Goal: Task Accomplishment & Management: Complete application form

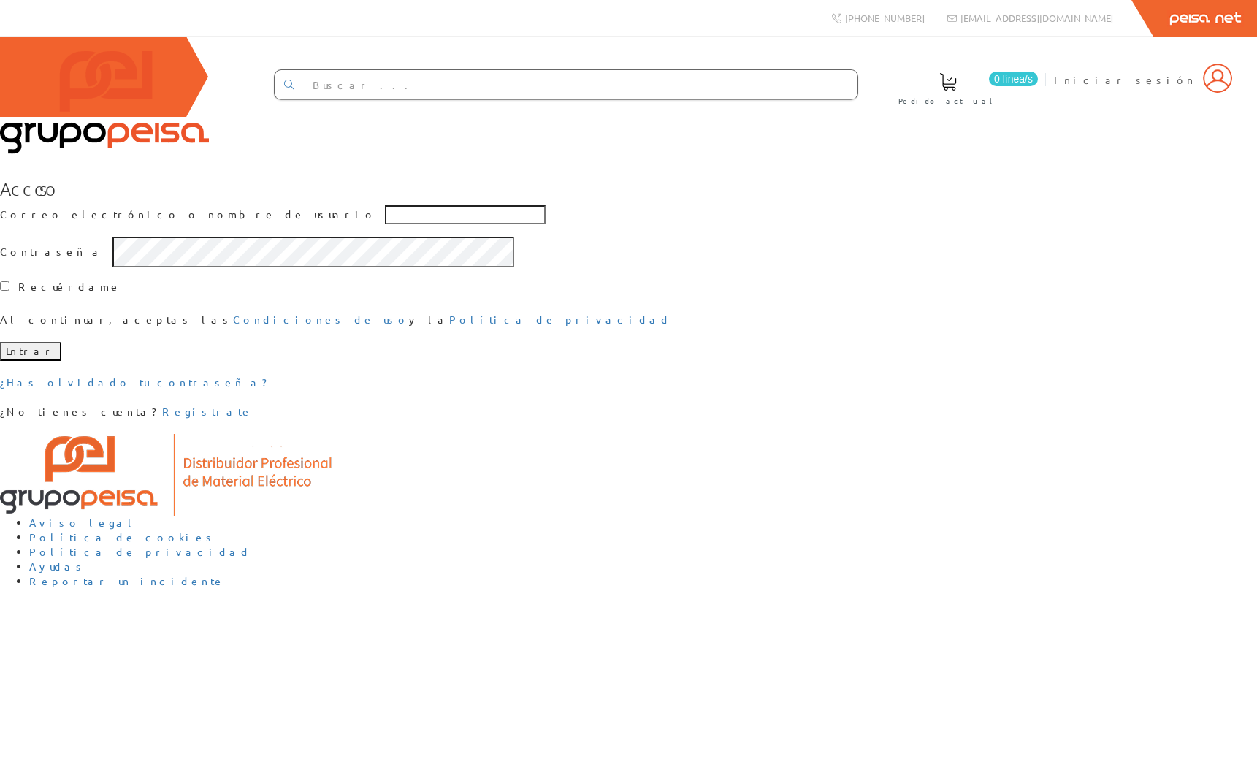
drag, startPoint x: 0, startPoint y: 0, endPoint x: 868, endPoint y: 274, distance: 909.9
click at [868, 274] on div "Acceso Correo electrónico o nombre de usuario Contraseña Recuérdame Al continua…" at bounding box center [628, 299] width 1257 height 240
click at [9, 291] on input "checkbox" at bounding box center [4, 285] width 9 height 9
checkbox input "false"
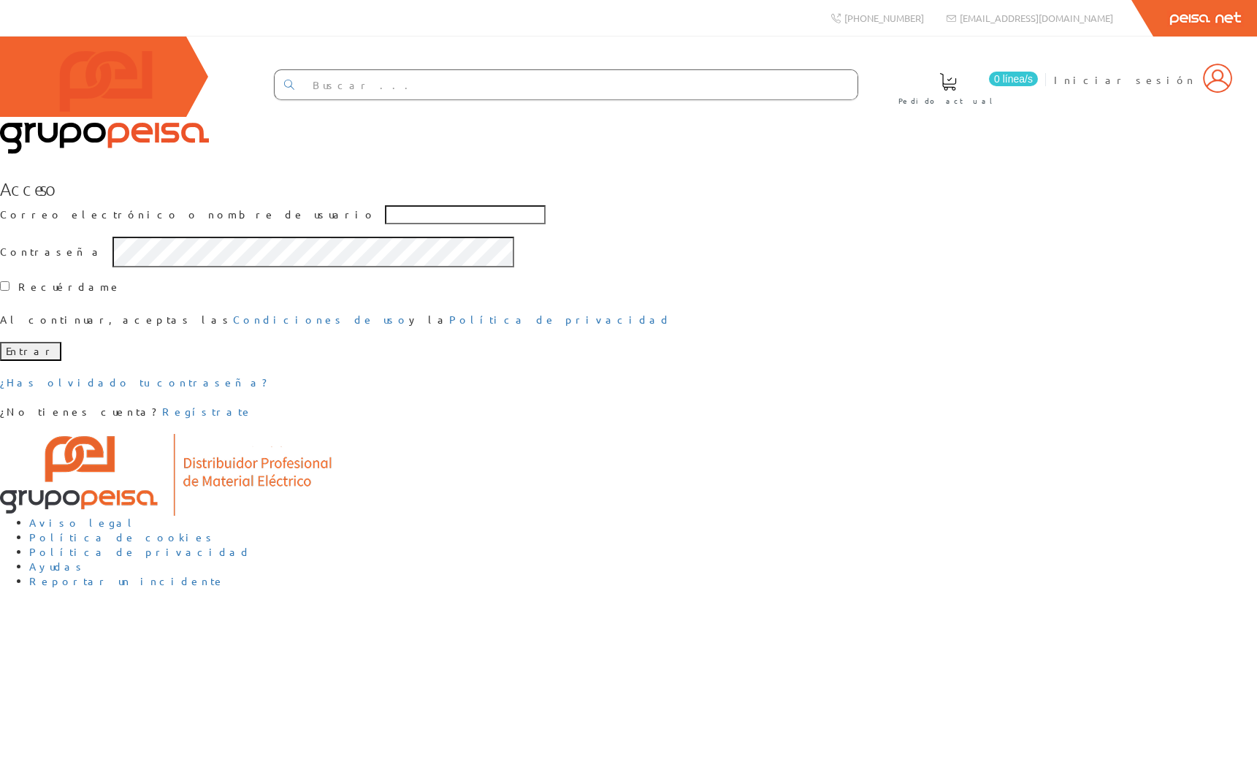
type input "gonzalogarciadeco"
click at [920, 414] on div "Acceso Correo electrónico o nombre de usuario gonzalogarciadeco Contraseña Recu…" at bounding box center [628, 299] width 1257 height 240
click at [889, 406] on div "Acceso Correo electrónico o nombre de usuario gonzalogarciadeco Contraseña Recu…" at bounding box center [628, 299] width 1257 height 240
click at [1240, 382] on icon "button" at bounding box center [1244, 383] width 15 height 15
click at [1240, 382] on icon "button" at bounding box center [1245, 386] width 16 height 16
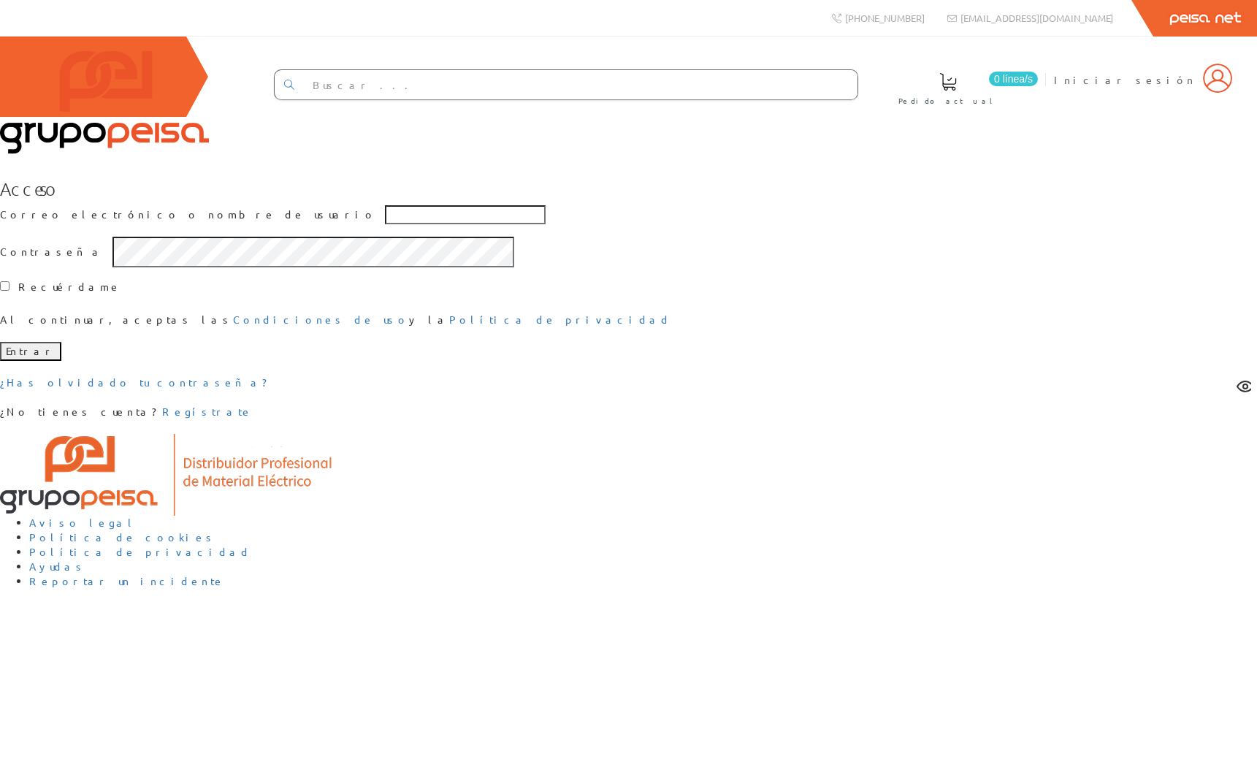
click at [1063, 401] on div "Acceso Correo electrónico o nombre de usuario Contraseña Recuérdame Al continua…" at bounding box center [628, 299] width 1257 height 240
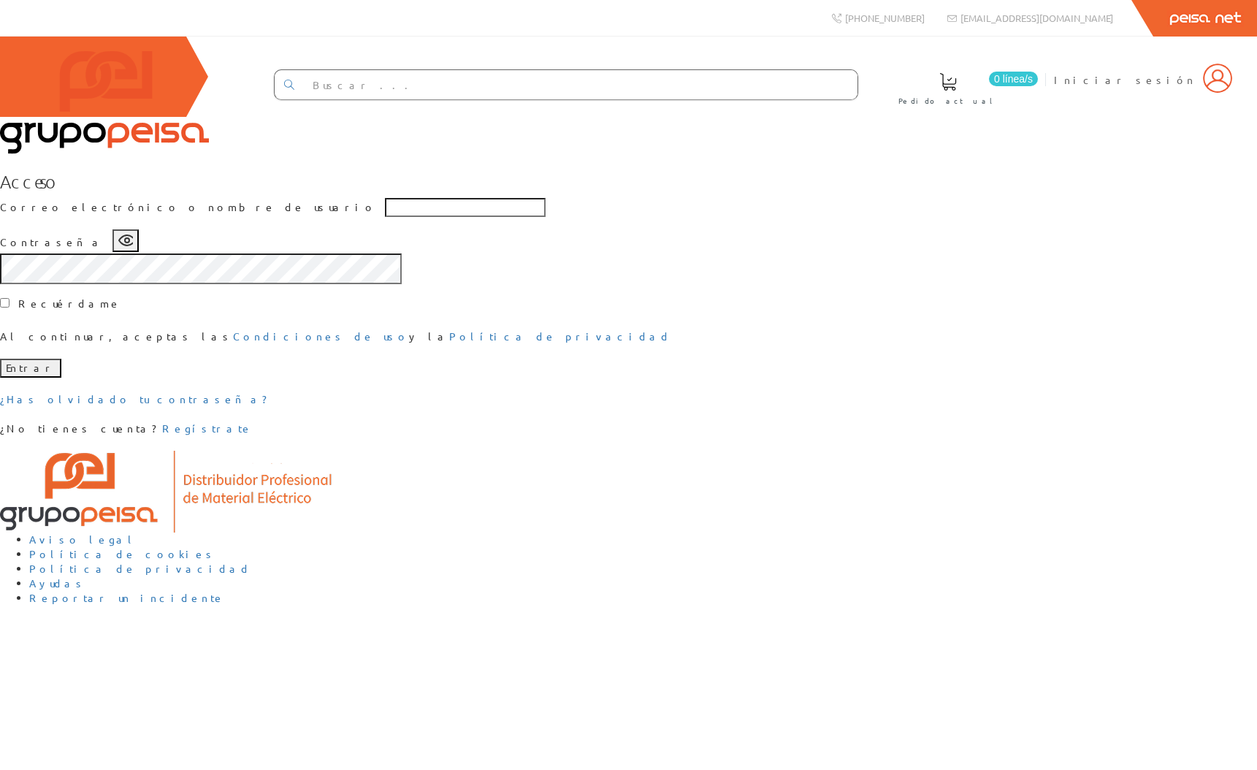
click at [135, 245] on icon "button" at bounding box center [127, 240] width 16 height 10
click at [133, 246] on icon "button" at bounding box center [125, 239] width 15 height 15
click at [865, 407] on div "Acceso Correo electrónico o nombre de usuario Contraseña Recuérdame Al continua…" at bounding box center [628, 304] width 1257 height 264
click at [870, 399] on div "Acceso Correo electrónico o nombre de usuario Contraseña Recuérdame Al continua…" at bounding box center [628, 304] width 1257 height 264
click at [129, 242] on circle "button" at bounding box center [127, 240] width 4 height 4
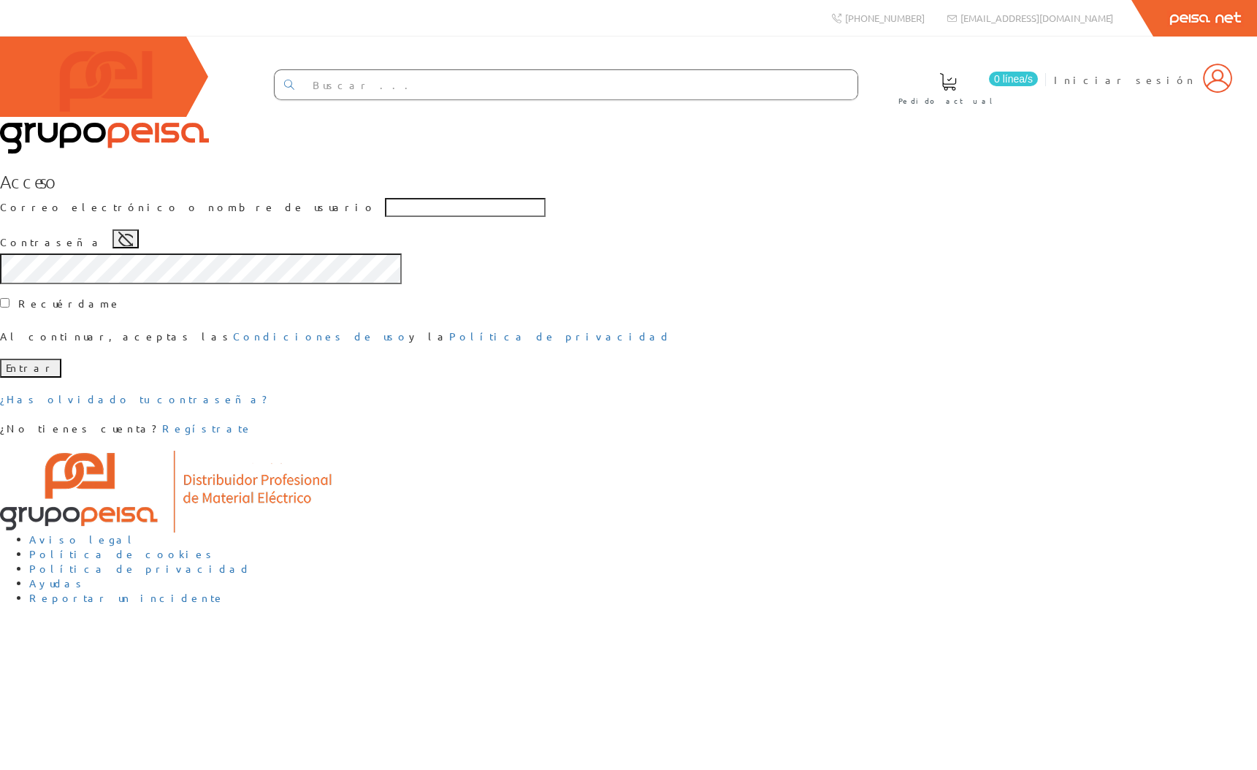
click at [135, 248] on icon "button" at bounding box center [127, 240] width 16 height 16
click at [133, 246] on icon "button" at bounding box center [125, 239] width 15 height 15
click at [135, 248] on icon "button" at bounding box center [127, 240] width 16 height 16
drag, startPoint x: 820, startPoint y: 378, endPoint x: 840, endPoint y: 394, distance: 25.0
click at [129, 242] on circle "button" at bounding box center [127, 240] width 4 height 4
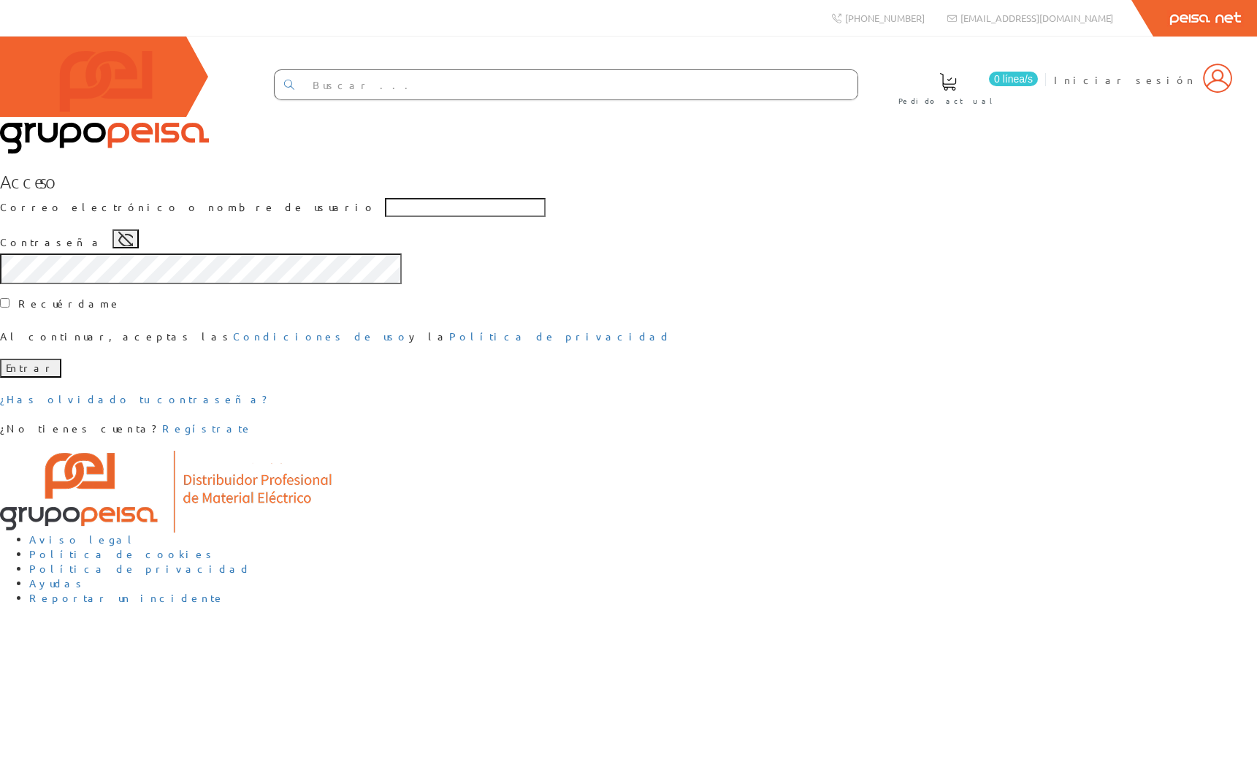
drag, startPoint x: 822, startPoint y: 380, endPoint x: 839, endPoint y: 386, distance: 18.7
click at [133, 246] on icon "button" at bounding box center [125, 239] width 15 height 15
click at [135, 248] on icon "button" at bounding box center [127, 240] width 16 height 16
click at [133, 246] on icon "button" at bounding box center [125, 239] width 15 height 15
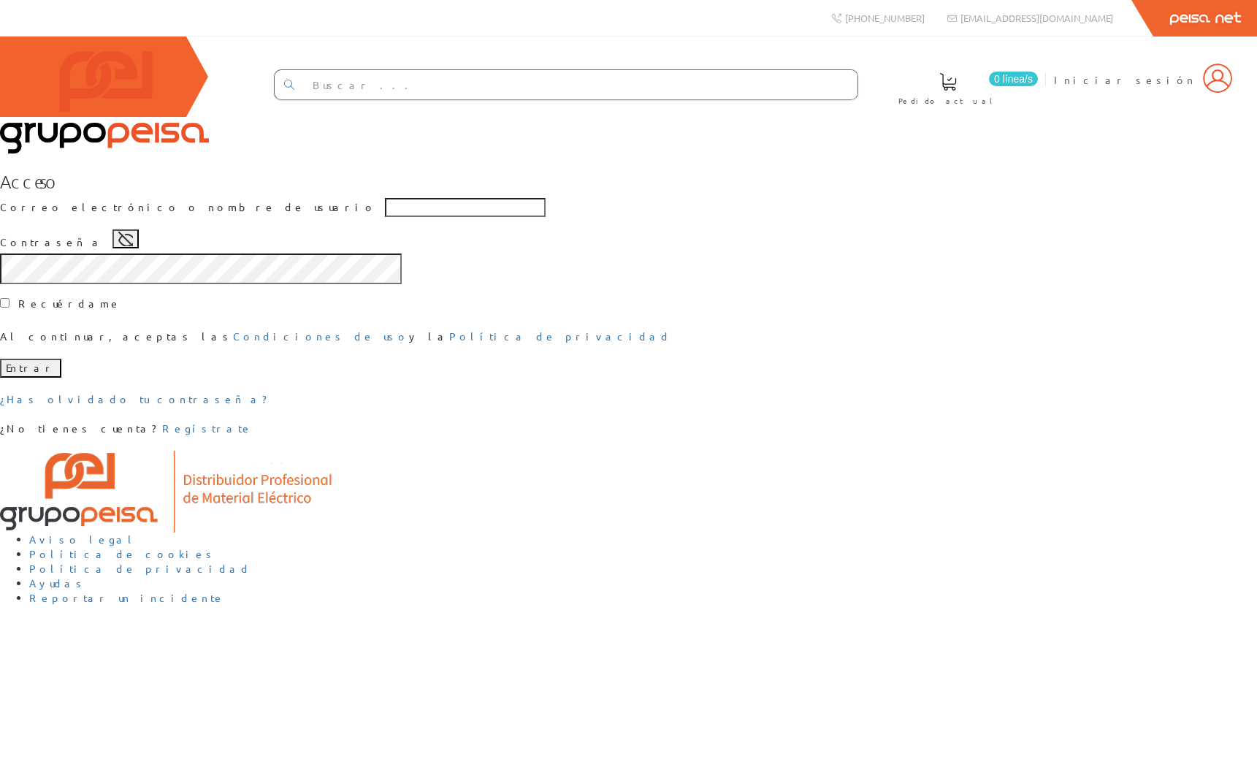
click at [857, 377] on div "Acceso Correo electrónico o nombre de usuario Contraseña Recuérdame Al continua…" at bounding box center [628, 304] width 1257 height 264
click at [133, 246] on icon "button" at bounding box center [125, 239] width 15 height 15
click at [135, 245] on icon "button" at bounding box center [127, 240] width 16 height 10
click at [831, 378] on div "Acceso Correo electrónico o nombre de usuario Contraseña Recuérdame Al continua…" at bounding box center [628, 304] width 1257 height 264
click at [133, 246] on icon "button" at bounding box center [125, 239] width 15 height 15
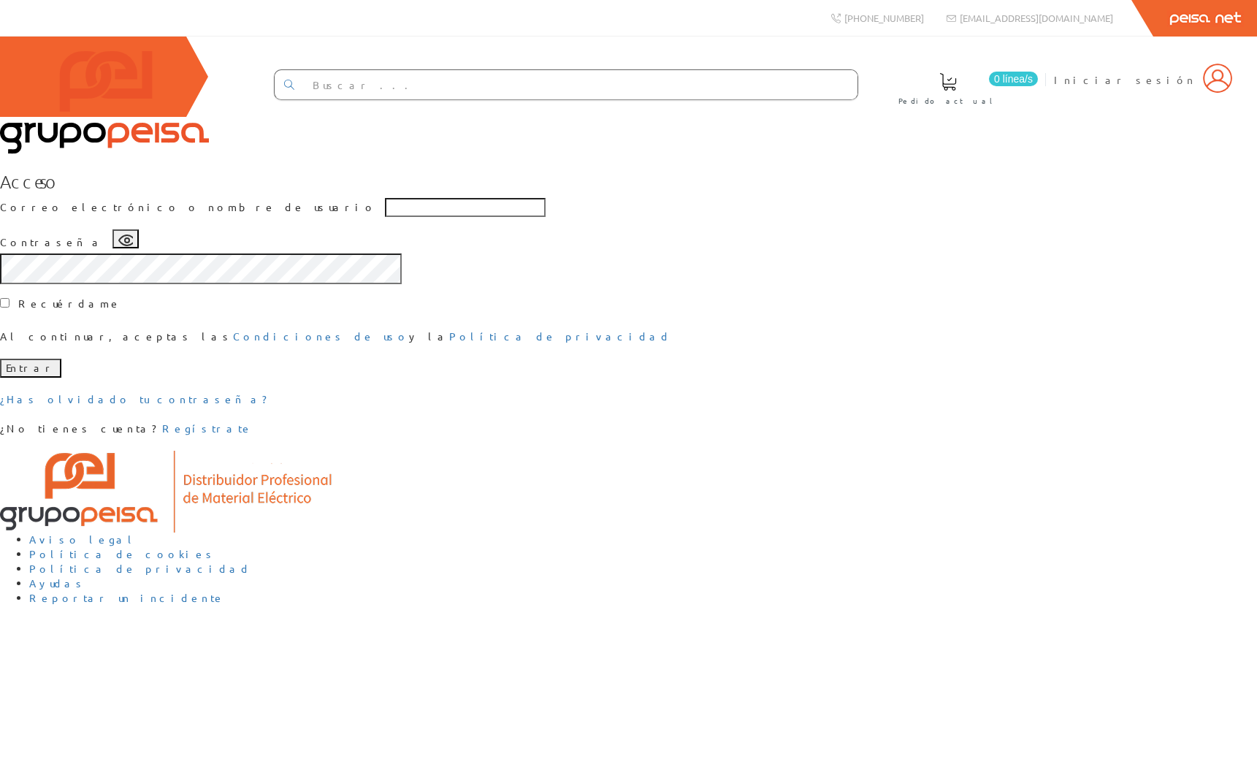
click at [133, 246] on icon "button" at bounding box center [125, 239] width 15 height 15
drag, startPoint x: 823, startPoint y: 378, endPoint x: 897, endPoint y: 394, distance: 75.5
click at [133, 246] on icon "button" at bounding box center [125, 239] width 15 height 15
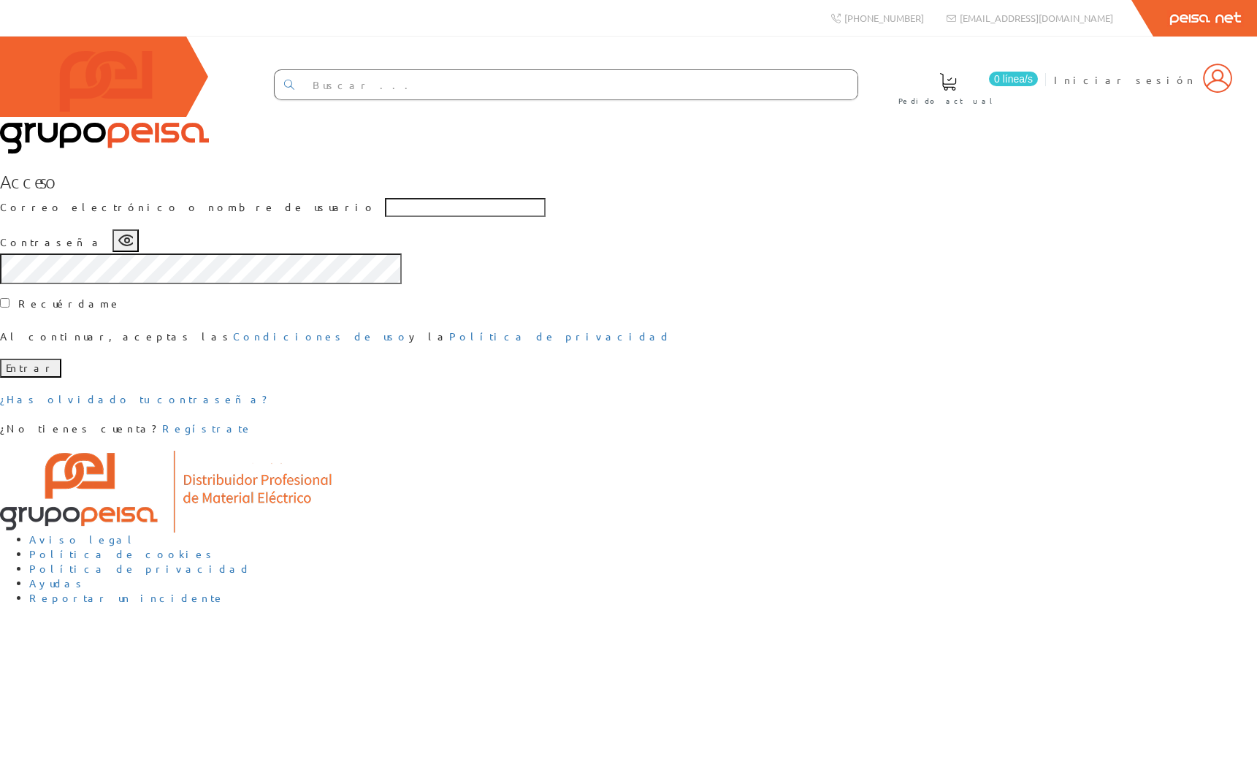
click at [133, 246] on icon "button" at bounding box center [125, 239] width 15 height 15
click at [1049, 403] on div "Acceso Correo electrónico o nombre de usuario Contraseña Recuérdame Al continua…" at bounding box center [628, 304] width 1257 height 264
click at [133, 246] on icon "button" at bounding box center [125, 239] width 15 height 15
click at [135, 248] on icon "button" at bounding box center [127, 240] width 16 height 16
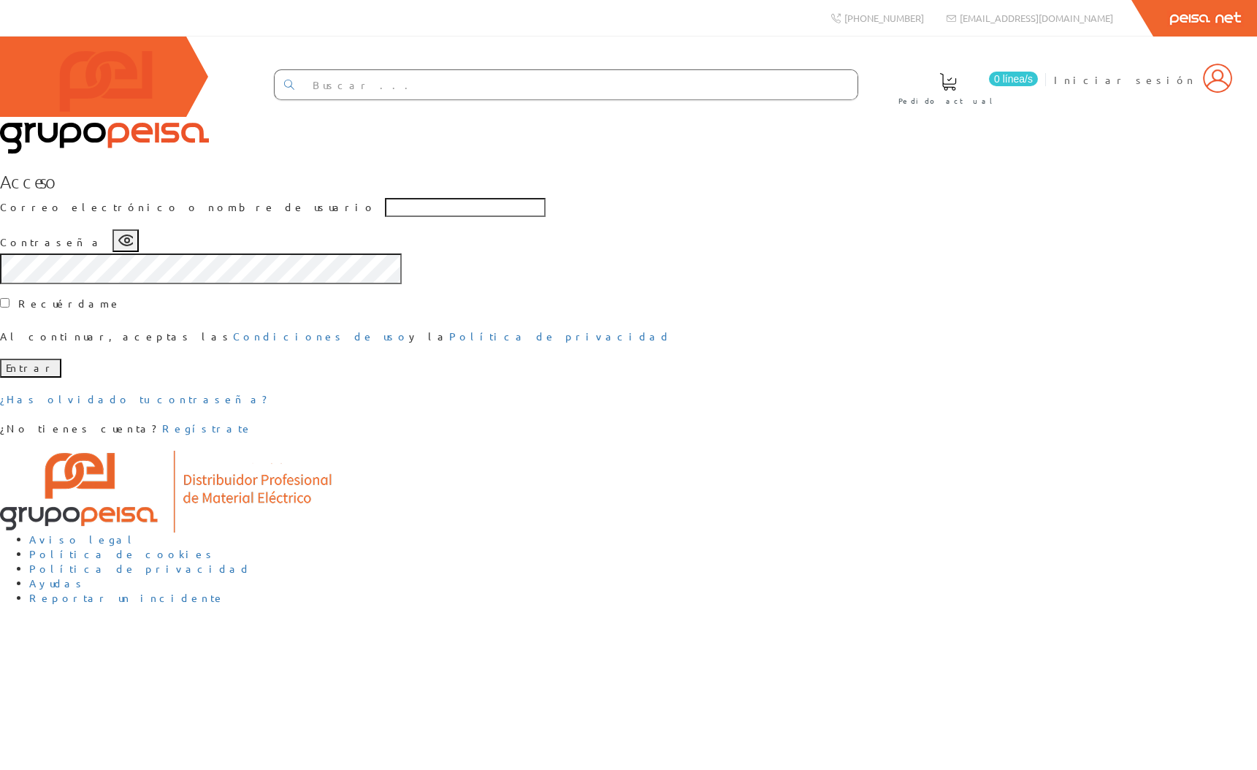
click at [135, 245] on icon "button" at bounding box center [127, 240] width 16 height 10
click at [133, 246] on icon "button" at bounding box center [125, 239] width 15 height 15
click at [129, 242] on circle "button" at bounding box center [127, 240] width 4 height 4
click at [133, 246] on icon "button" at bounding box center [125, 239] width 15 height 15
click at [852, 393] on div "Acceso Correo electrónico o nombre de usuario Contraseña Recuérdame Al continua…" at bounding box center [628, 304] width 1257 height 264
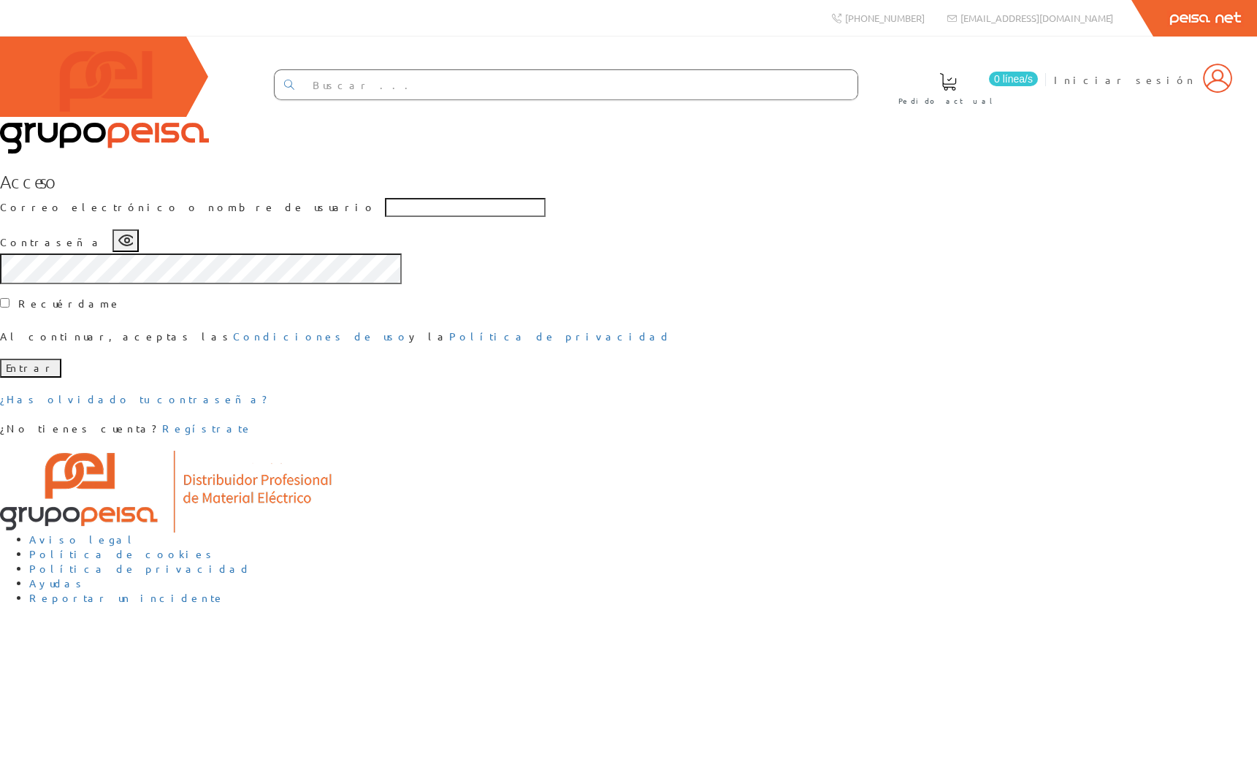
click at [133, 246] on icon "button" at bounding box center [125, 239] width 15 height 15
click at [139, 248] on button "button" at bounding box center [125, 238] width 26 height 19
click at [886, 385] on div "Acceso Correo electrónico o nombre de usuario Contraseña Recuérdame Al continua…" at bounding box center [628, 304] width 1257 height 264
click at [933, 394] on div "Acceso Correo electrónico o nombre de usuario Contraseña Recuérdame Al continua…" at bounding box center [628, 304] width 1257 height 264
click at [133, 246] on icon "button" at bounding box center [125, 239] width 15 height 15
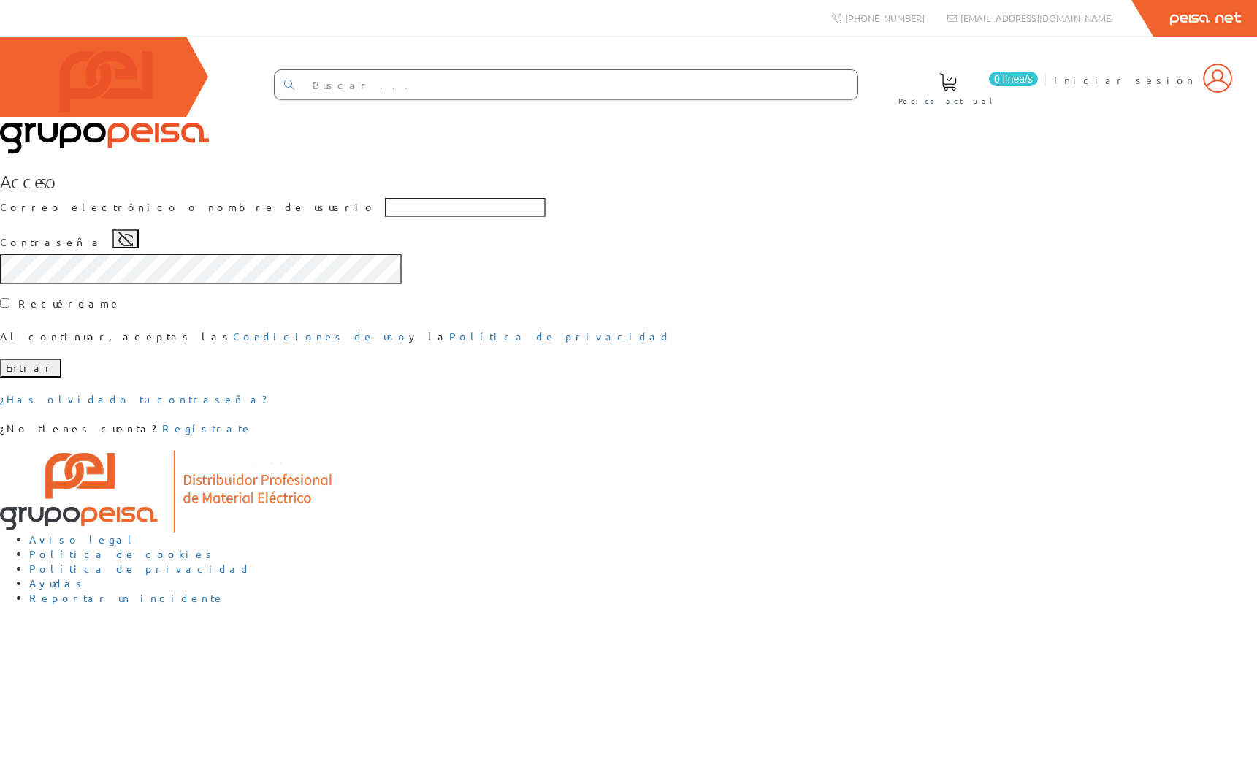
click at [133, 246] on icon "button" at bounding box center [125, 239] width 15 height 15
click at [832, 380] on div "Acceso Correo electrónico o nombre de usuario Contraseña Recuérdame Al continua…" at bounding box center [628, 304] width 1257 height 264
click at [133, 246] on icon "button" at bounding box center [125, 239] width 15 height 15
click at [135, 248] on icon "button" at bounding box center [127, 240] width 16 height 16
click at [926, 367] on div "Acceso Correo electrónico o nombre de usuario Contraseña Recuérdame Al continua…" at bounding box center [628, 304] width 1257 height 264
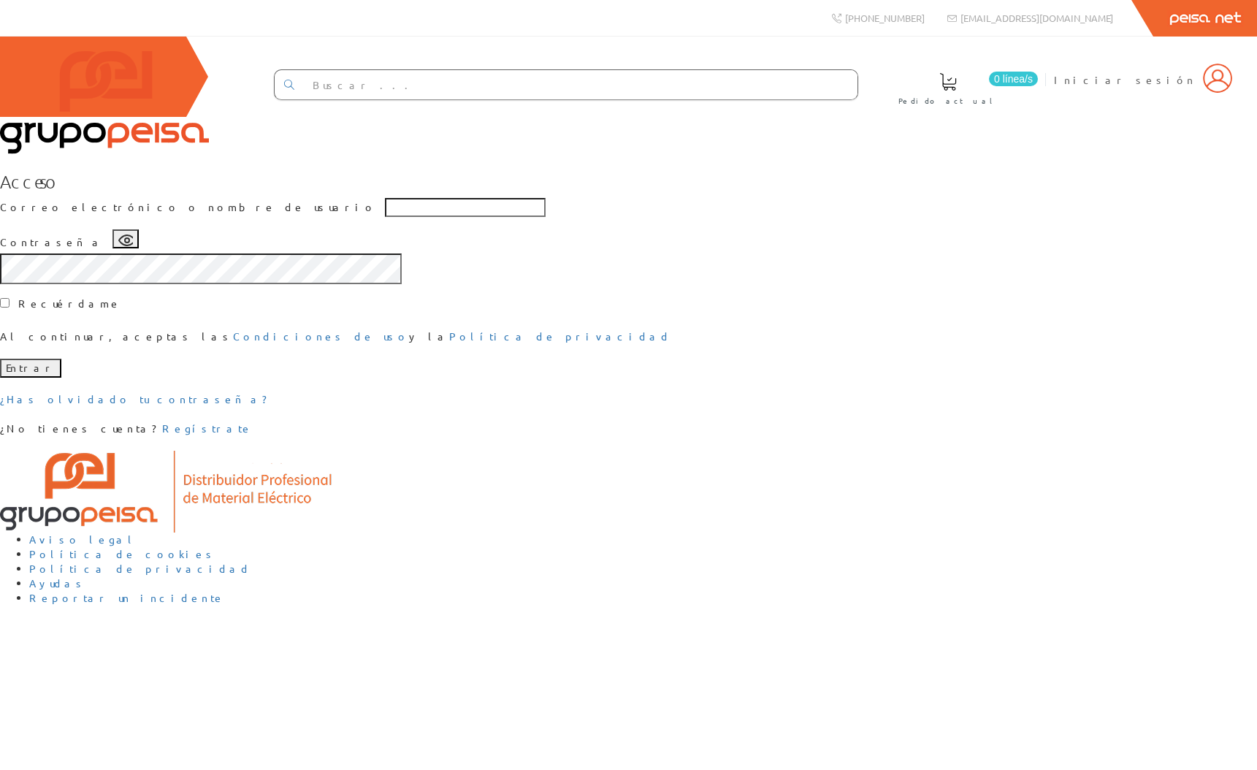
click at [830, 377] on div "Acceso Correo electrónico o nombre de usuario Contraseña Recuérdame Al continua…" at bounding box center [628, 304] width 1257 height 264
click at [129, 242] on circle "button" at bounding box center [127, 240] width 4 height 4
click at [133, 246] on icon "button" at bounding box center [125, 239] width 15 height 15
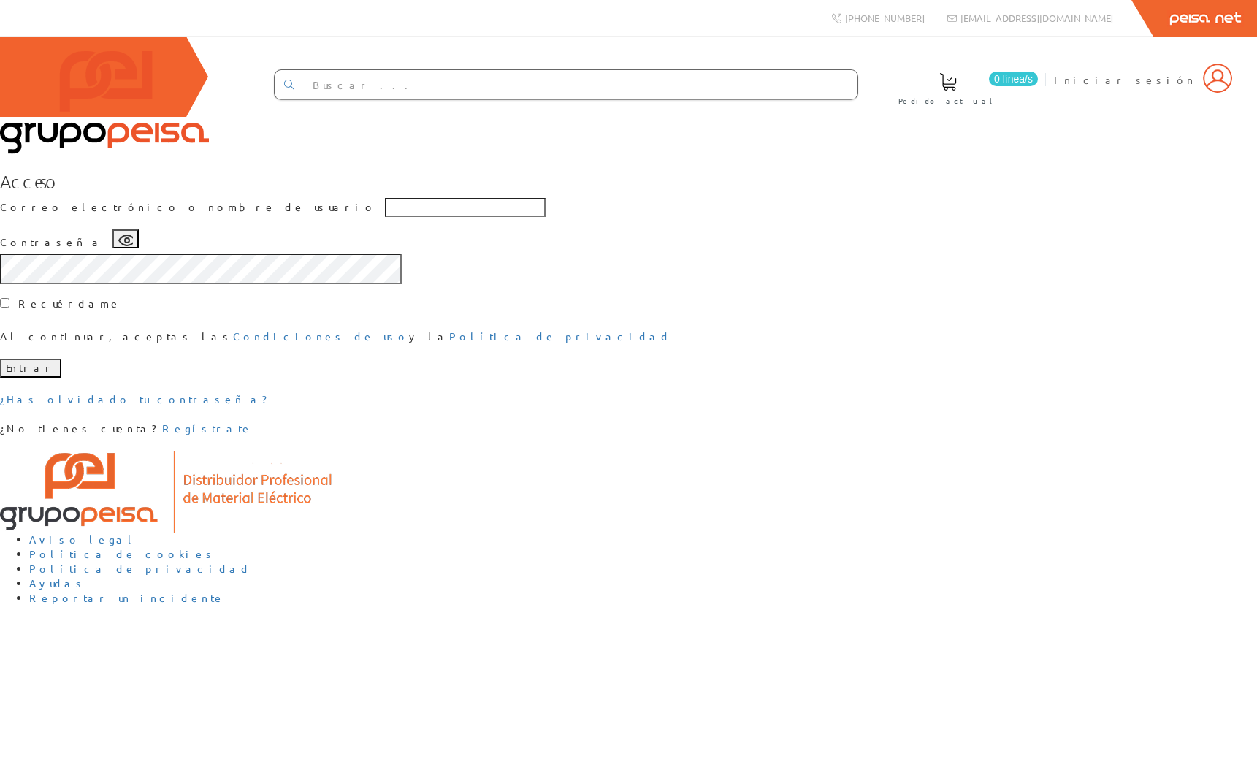
click at [888, 392] on div "Acceso Correo electrónico o nombre de usuario Contraseña Recuérdame Al continua…" at bounding box center [628, 304] width 1257 height 264
click at [129, 242] on circle "button" at bounding box center [127, 240] width 4 height 4
click at [135, 248] on icon "button" at bounding box center [127, 240] width 16 height 16
click at [866, 400] on div "Acceso Correo electrónico o nombre de usuario Contraseña Recuérdame Al continua…" at bounding box center [628, 304] width 1257 height 264
click at [976, 436] on div "Acceso Correo electrónico o nombre de usuario Contraseña Recuérdame Al continua…" at bounding box center [628, 304] width 1257 height 264
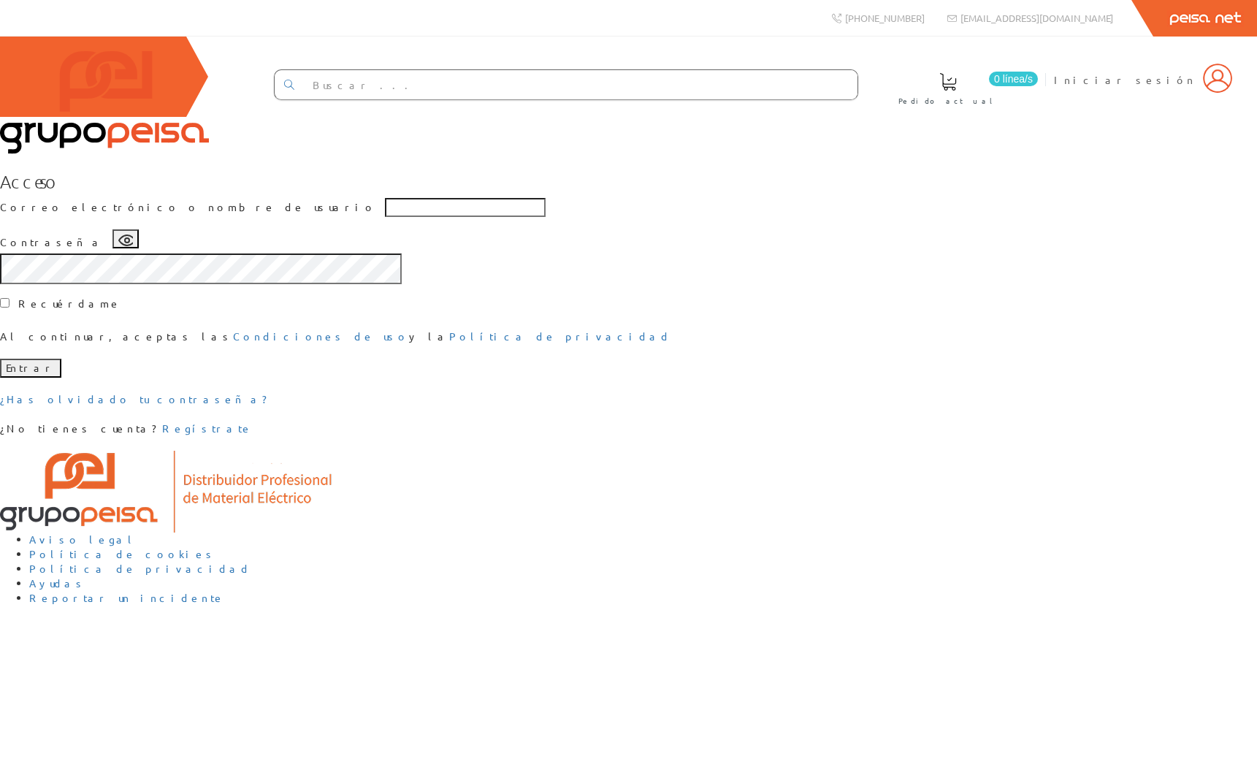
drag, startPoint x: 822, startPoint y: 374, endPoint x: 814, endPoint y: 384, distance: 13.5
click at [133, 246] on icon "button" at bounding box center [125, 239] width 15 height 15
click at [885, 385] on div "Acceso Correo electrónico o nombre de usuario Contraseña Recuérdame Al continua…" at bounding box center [628, 304] width 1257 height 264
click at [133, 246] on icon "button" at bounding box center [125, 239] width 15 height 15
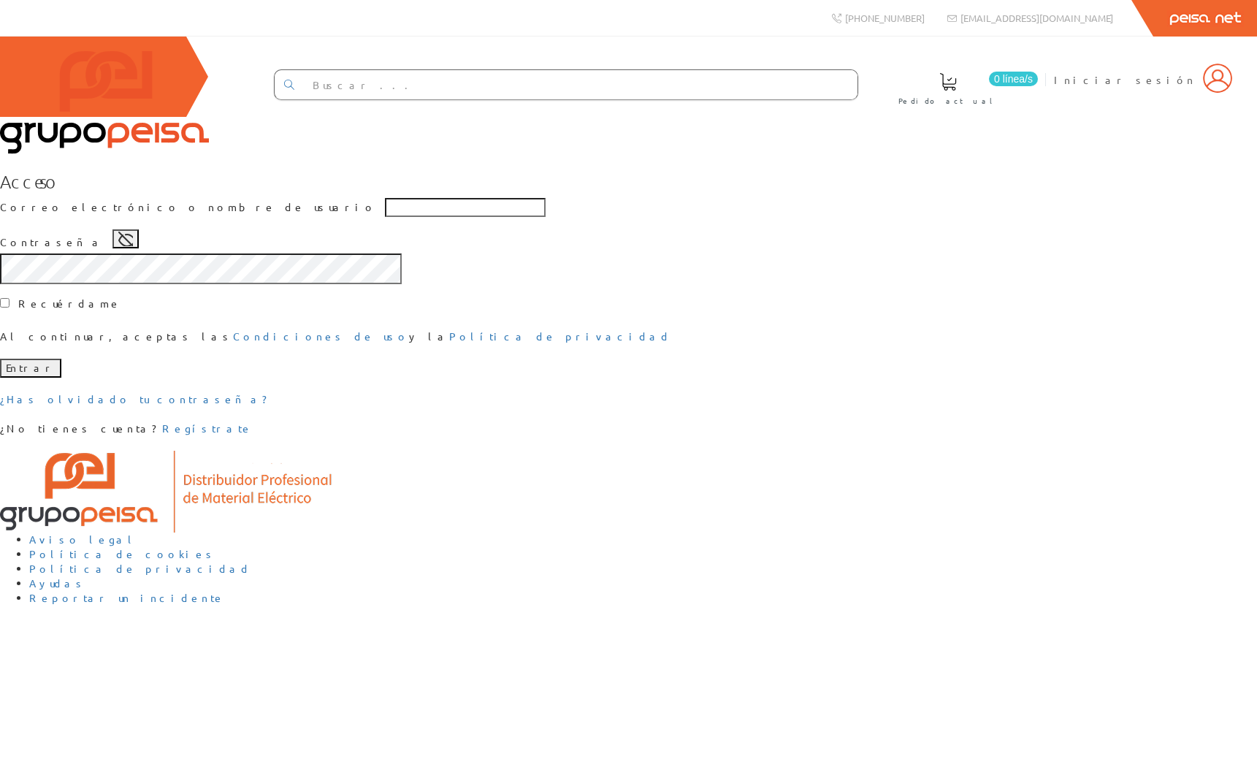
click at [133, 246] on icon "button" at bounding box center [125, 239] width 15 height 15
click at [867, 381] on div "Acceso Correo electrónico o nombre de usuario Contraseña Recuérdame Al continua…" at bounding box center [628, 304] width 1257 height 264
click at [901, 436] on div "Acceso Correo electrónico o nombre de usuario Contraseña Recuérdame Al continua…" at bounding box center [628, 304] width 1257 height 264
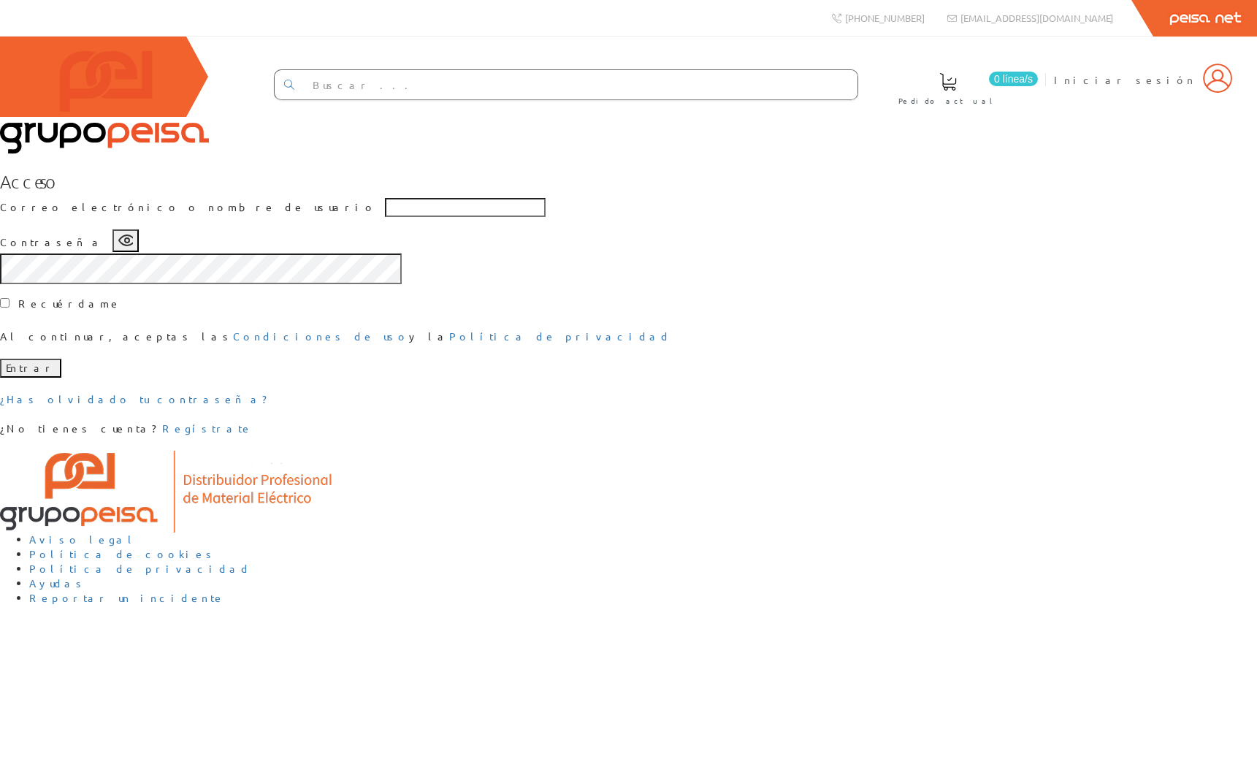
click at [957, 436] on div "Acceso Correo electrónico o nombre de usuario Contraseña Recuérdame Al continua…" at bounding box center [628, 304] width 1257 height 264
click at [515, 217] on input "Correo electrónico o nombre de usuario" at bounding box center [465, 207] width 161 height 19
click at [893, 282] on div "Acceso Correo electrónico o nombre de usuario Contraseña Recuérdame Al continua…" at bounding box center [628, 304] width 1257 height 264
drag, startPoint x: 508, startPoint y: 320, endPoint x: 517, endPoint y: 322, distance: 9.0
click at [508, 217] on input "Correo electrónico o nombre de usuario" at bounding box center [465, 207] width 161 height 19
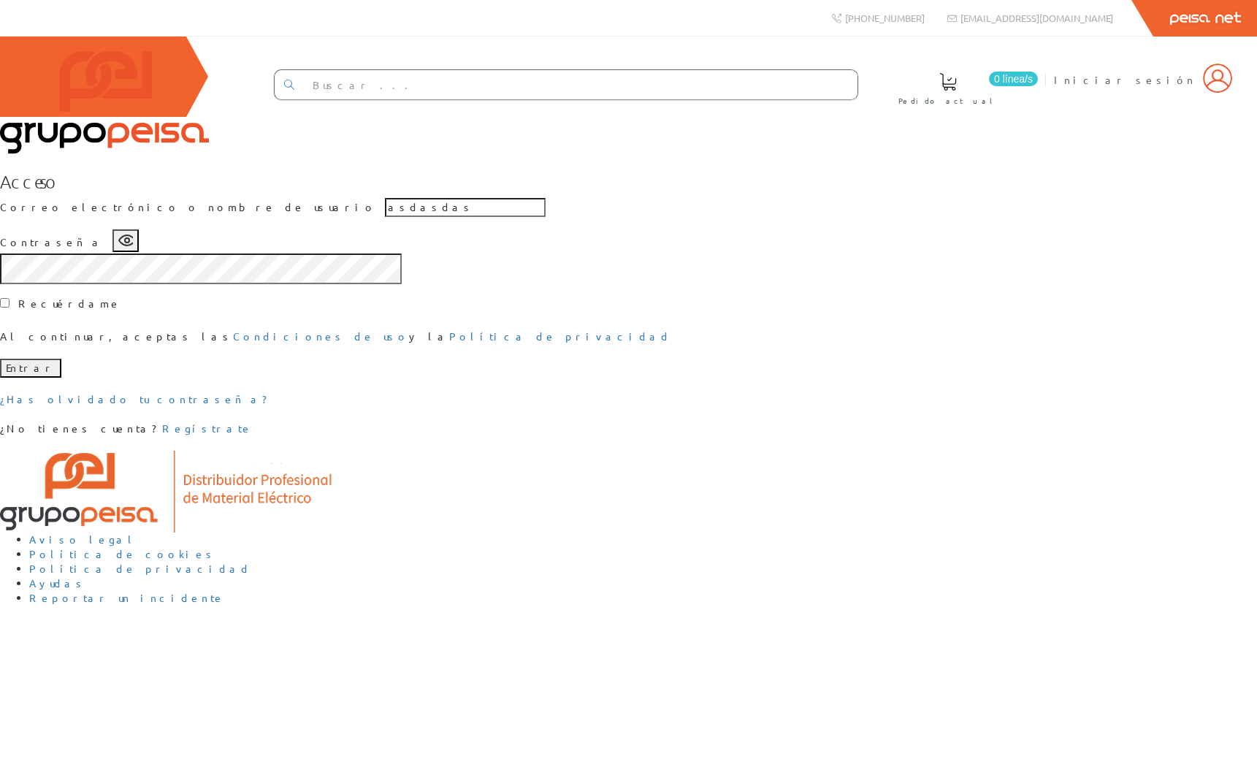
type input "asdasdas"
click at [846, 250] on div "Acceso Correo electrónico o nombre de usuario asdasdas Contraseña Recuérdame Al…" at bounding box center [628, 304] width 1257 height 264
click at [546, 217] on input "asdasdas" at bounding box center [465, 207] width 161 height 19
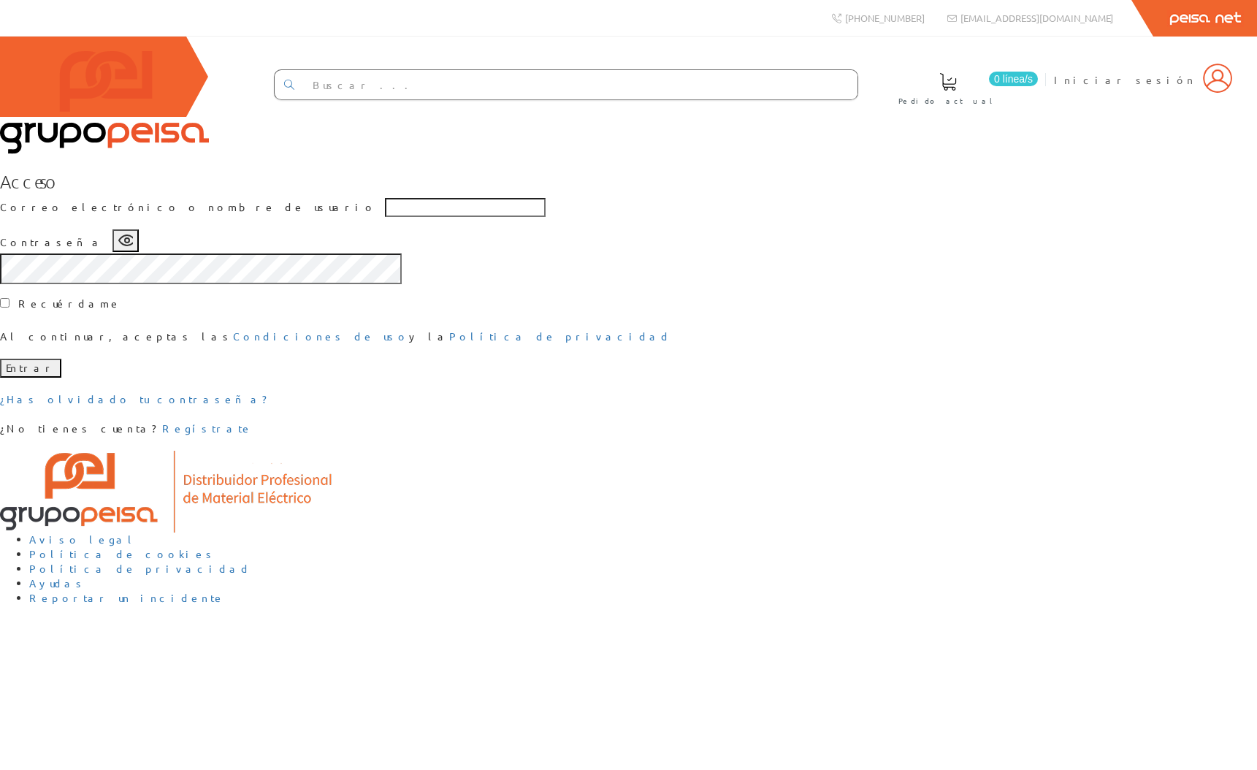
click at [930, 293] on div "Acceso Correo electrónico o nombre de usuario Contraseña Recuérdame Al continua…" at bounding box center [628, 304] width 1257 height 264
click at [253, 435] on link "Regístrate" at bounding box center [207, 427] width 91 height 13
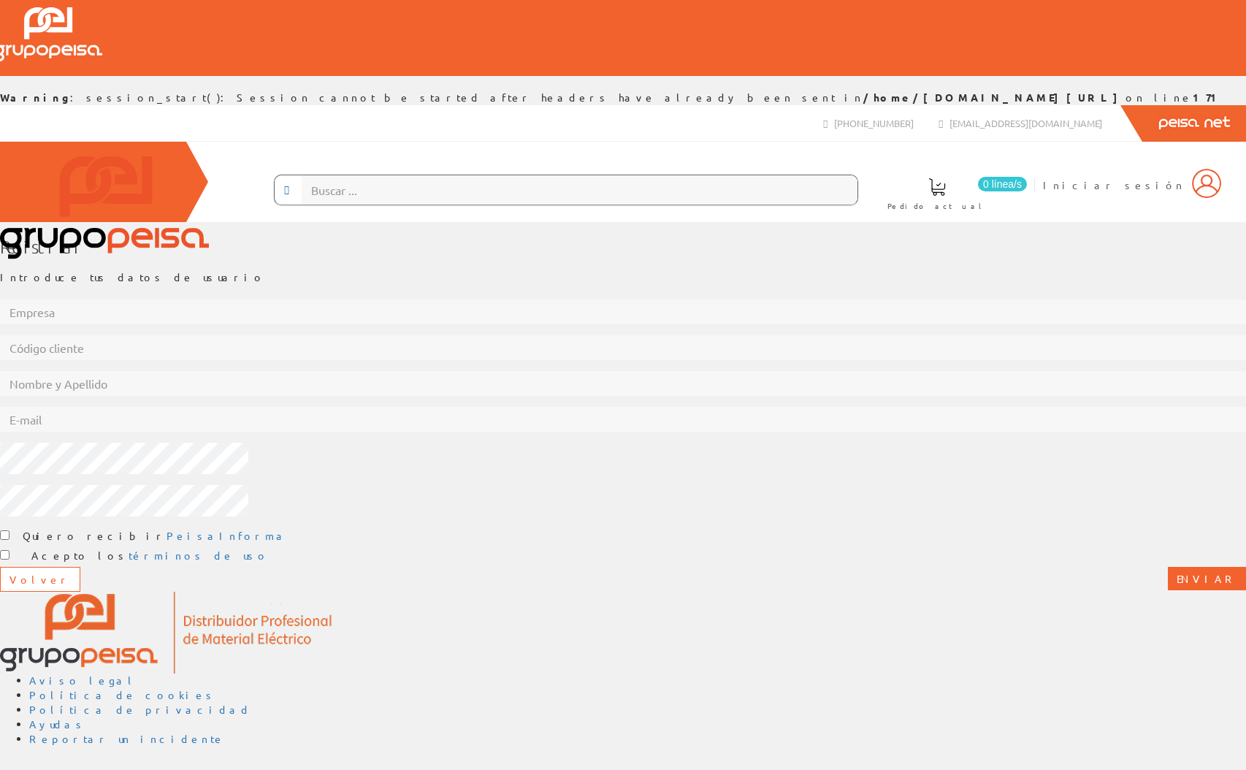
click at [800, 237] on body "Warning : session_start(): Session cannot be started after headers have already…" at bounding box center [623, 378] width 1246 height 770
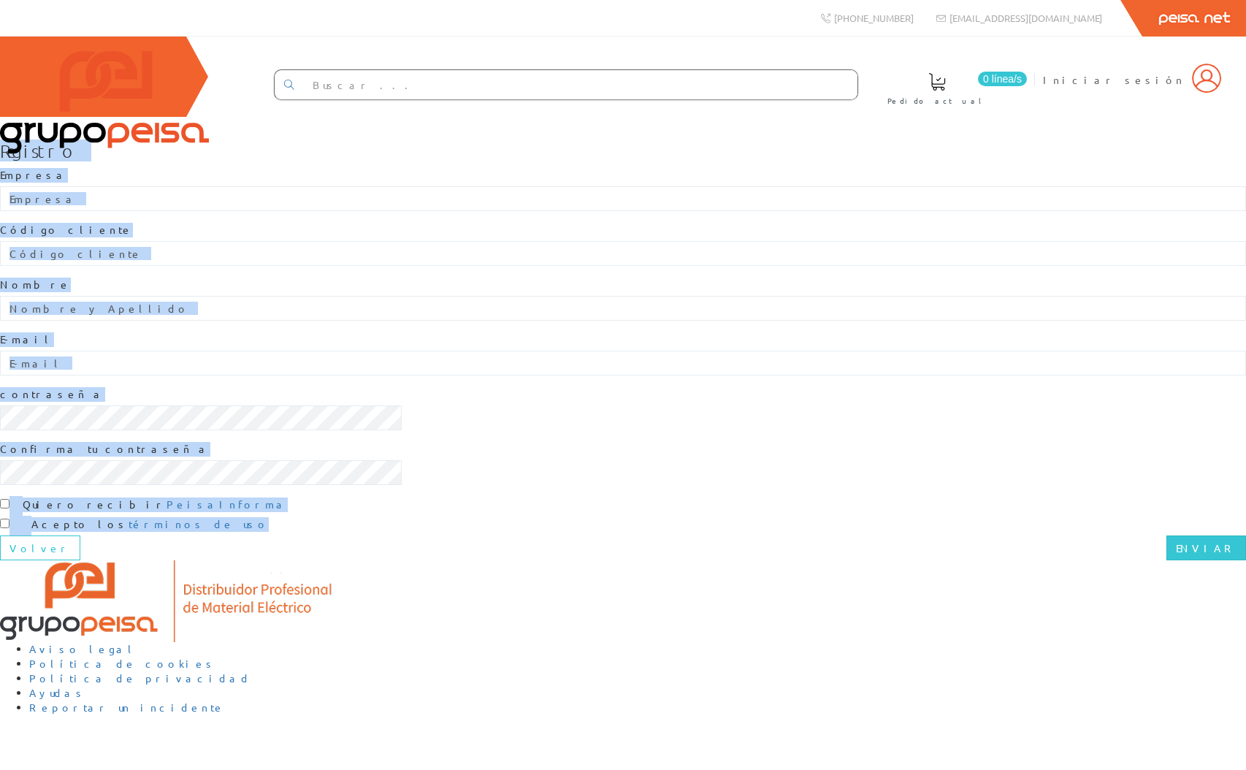
drag, startPoint x: 446, startPoint y: 180, endPoint x: 909, endPoint y: 633, distance: 647.7
click at [909, 560] on div "Registro Empresa Código cliente Nombre E-mail contraseña Confirma tu contraseña…" at bounding box center [623, 350] width 1246 height 419
click at [912, 560] on div "Registro Empresa Código cliente Nombre E-mail contraseña Confirma tu contraseña…" at bounding box center [623, 350] width 1246 height 419
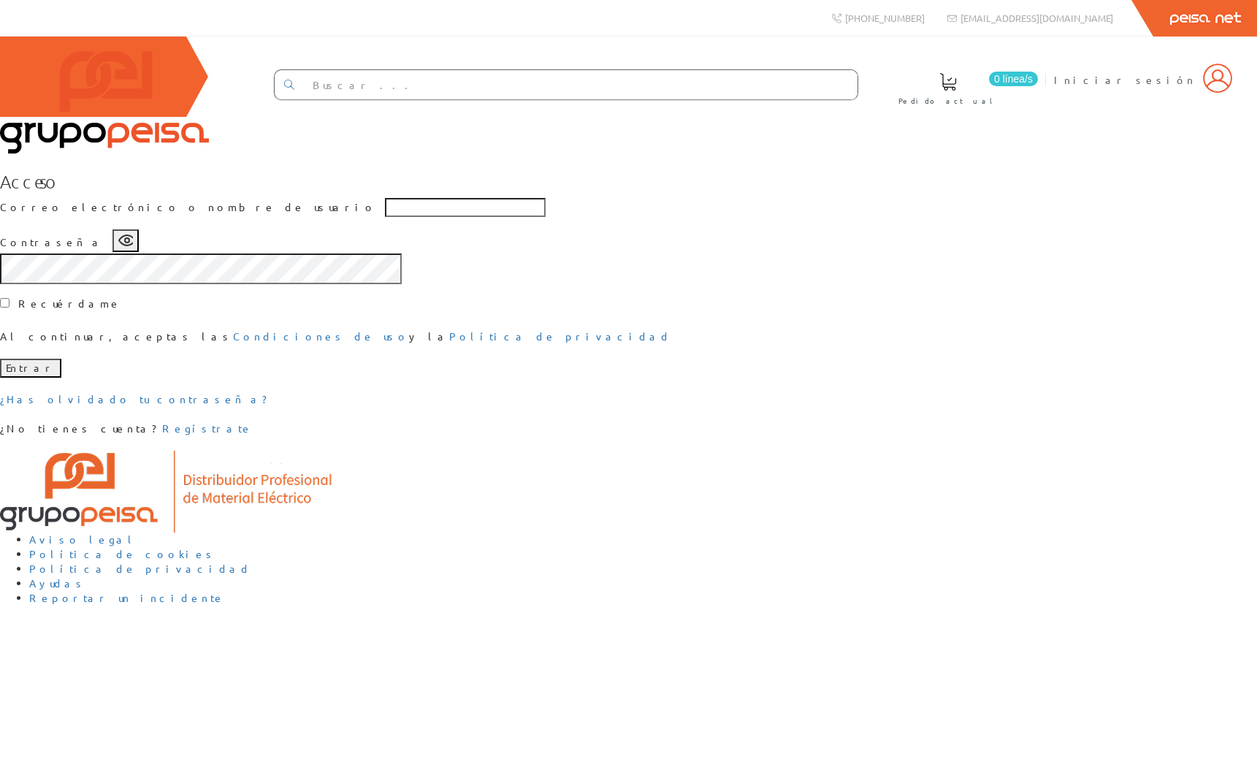
click at [135, 245] on icon "button" at bounding box center [127, 240] width 16 height 10
click at [135, 248] on icon "button" at bounding box center [127, 240] width 16 height 16
click at [948, 363] on div "Acceso Correo electrónico o nombre de usuario Contraseña Recuérdame Al continua…" at bounding box center [628, 304] width 1257 height 264
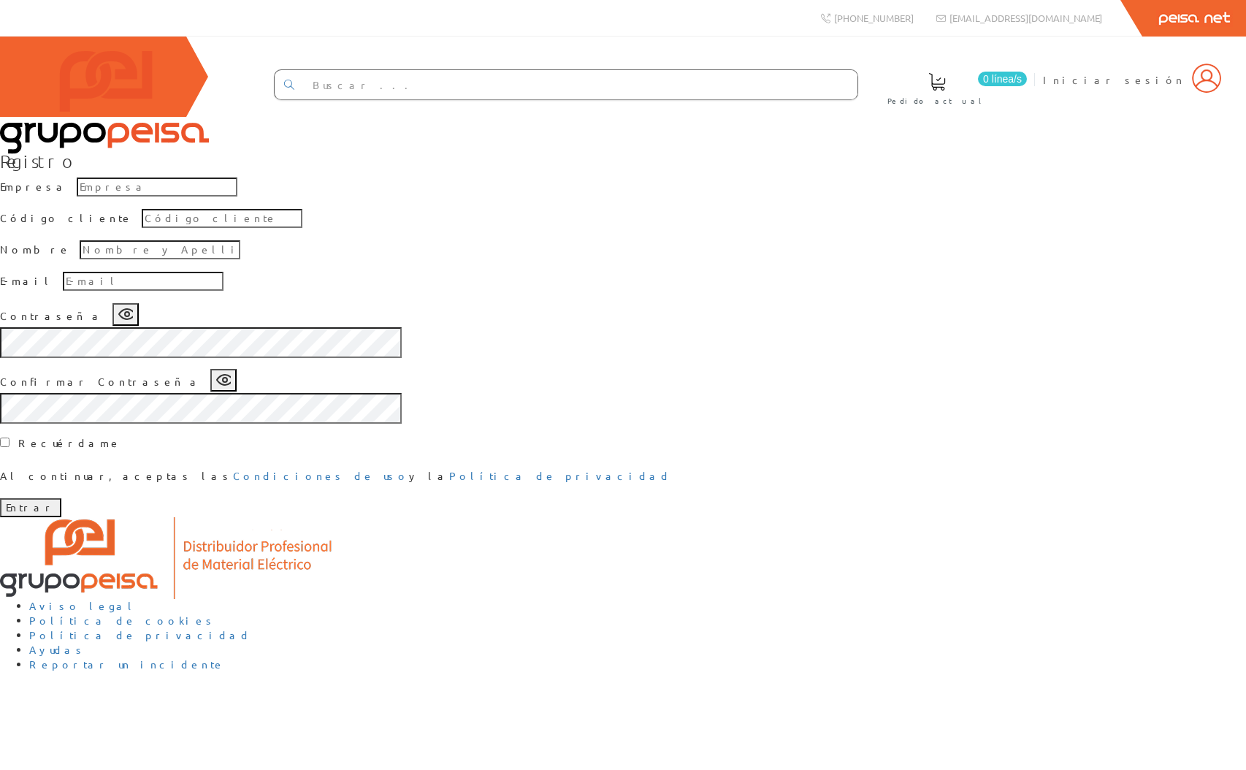
click at [1118, 430] on div "Registro Empresa Código cliente Nombre E-mail Contraseña Confirmar Contraseña R…" at bounding box center [623, 334] width 1246 height 366
click at [237, 196] on input "text" at bounding box center [157, 186] width 161 height 19
drag, startPoint x: 1017, startPoint y: 422, endPoint x: 980, endPoint y: 403, distance: 41.2
click at [1017, 422] on div "Registro Empresa Código cliente Nombre E-mail Contraseña Confirmar Contraseña R…" at bounding box center [623, 334] width 1246 height 366
click at [237, 196] on input "text" at bounding box center [157, 186] width 161 height 19
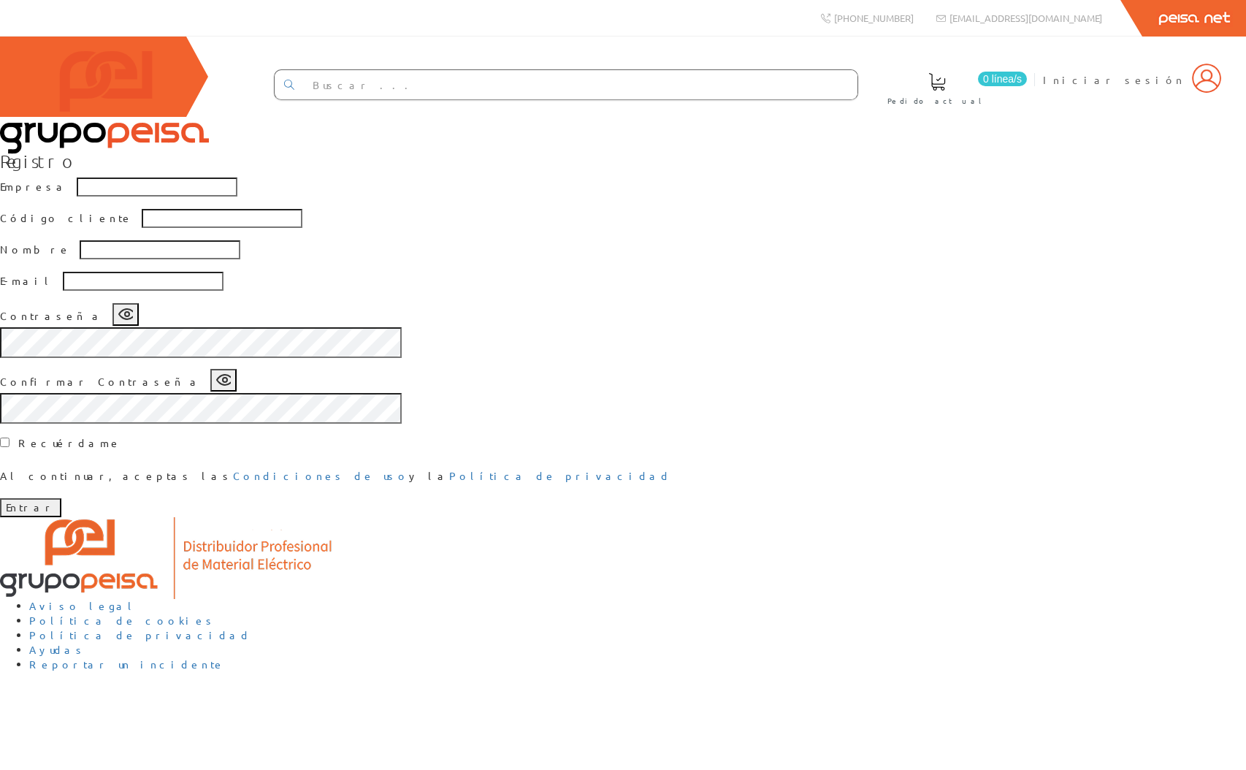
click at [302, 228] on input "text" at bounding box center [222, 218] width 161 height 19
drag, startPoint x: 555, startPoint y: 408, endPoint x: 561, endPoint y: 445, distance: 37.0
click at [240, 259] on input "text" at bounding box center [160, 249] width 161 height 19
click at [223, 291] on input "text" at bounding box center [143, 281] width 161 height 19
click at [1019, 355] on div "Registro Empresa Código cliente Nombre E-mail Contraseña Confirmar Contraseña R…" at bounding box center [623, 334] width 1246 height 366
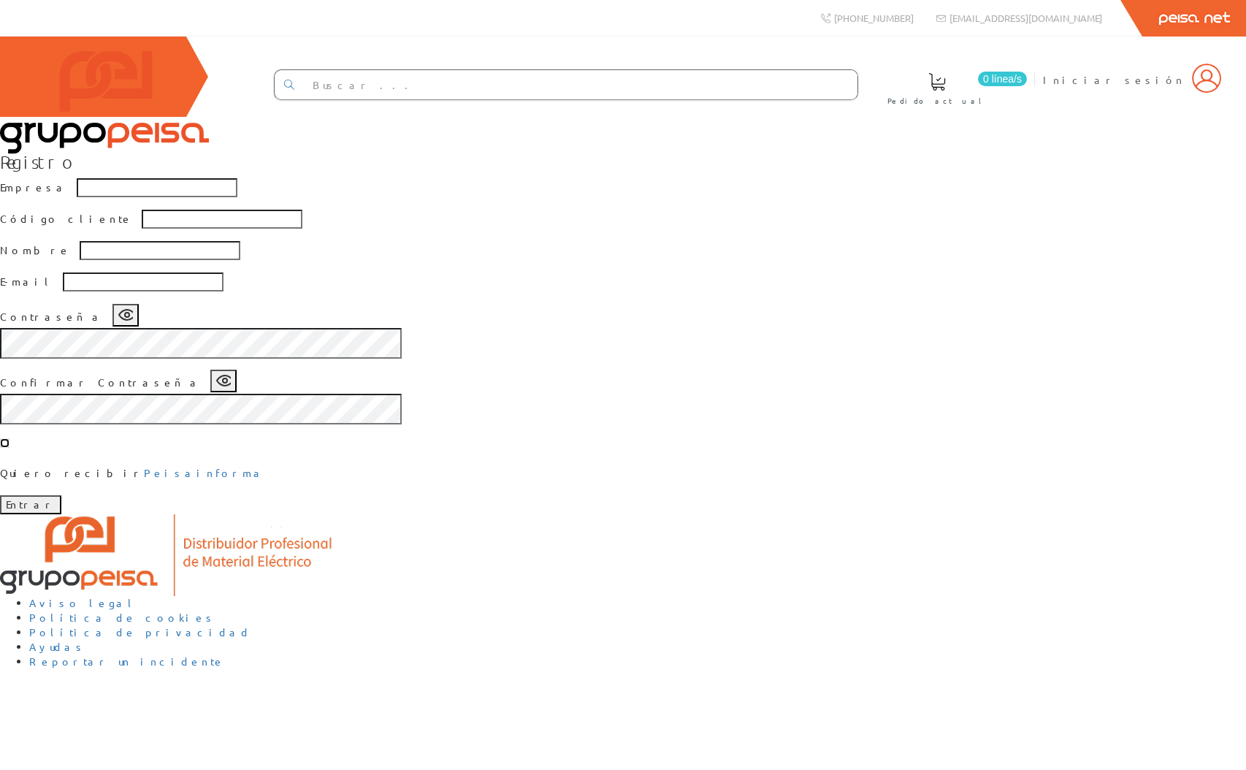
click at [9, 448] on input "checkbox" at bounding box center [4, 442] width 9 height 9
drag, startPoint x: 427, startPoint y: 655, endPoint x: 450, endPoint y: 643, distance: 26.1
click at [9, 448] on input "checkbox" at bounding box center [4, 442] width 9 height 9
checkbox input "false"
drag, startPoint x: 1061, startPoint y: 544, endPoint x: 890, endPoint y: 576, distance: 174.6
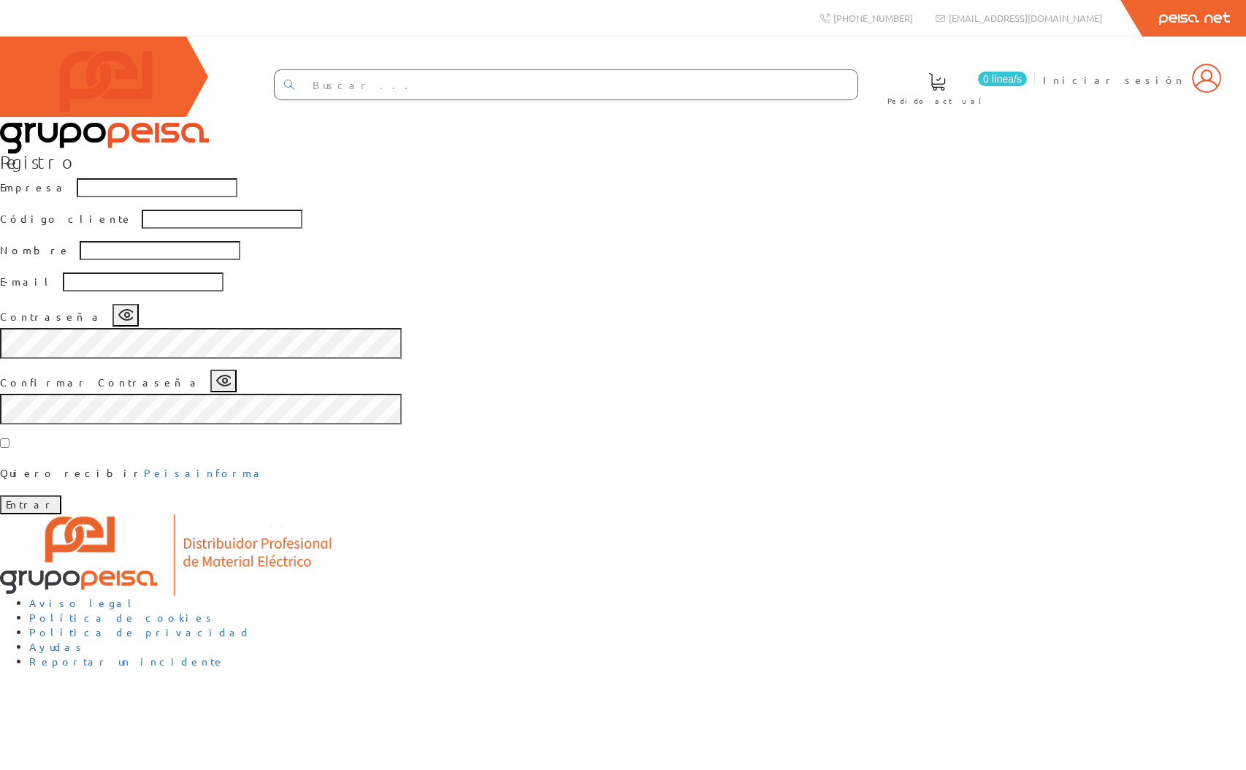
click at [1060, 514] on div "Registro Empresa Código cliente Nombre E-mail Contraseña Confirmar Contraseña Q…" at bounding box center [623, 333] width 1246 height 362
click at [1042, 423] on div "Registro Empresa Código cliente Nombre E-mail Contraseña Confirmar Contraseña Q…" at bounding box center [623, 333] width 1246 height 362
click at [933, 502] on div "Registro Empresa Código cliente Nombre E-mail Contraseña Confirmar Contraseña Q…" at bounding box center [623, 333] width 1246 height 362
click at [135, 320] on icon "button" at bounding box center [127, 315] width 16 height 10
click at [231, 386] on icon "button" at bounding box center [223, 379] width 15 height 15
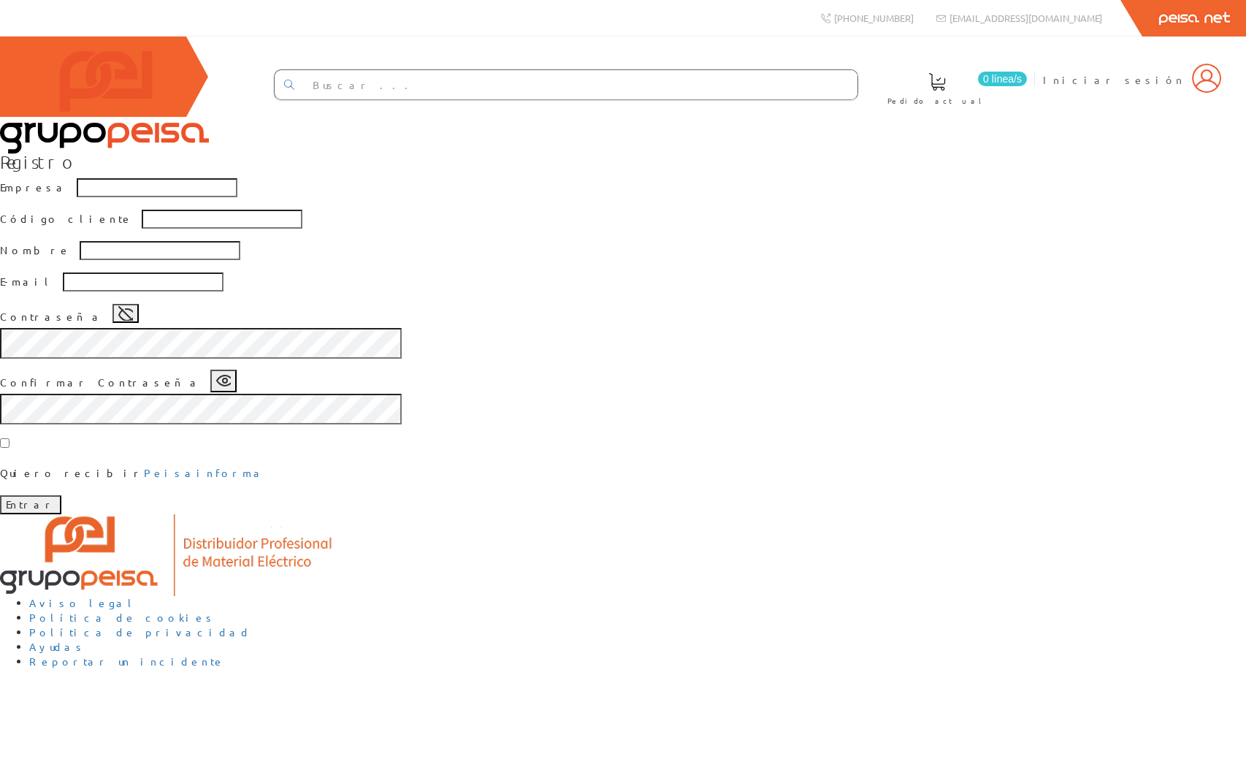
click at [231, 386] on icon "button" at bounding box center [223, 379] width 15 height 15
click at [133, 321] on icon "button" at bounding box center [125, 313] width 15 height 15
click at [231, 386] on icon "button" at bounding box center [223, 379] width 15 height 15
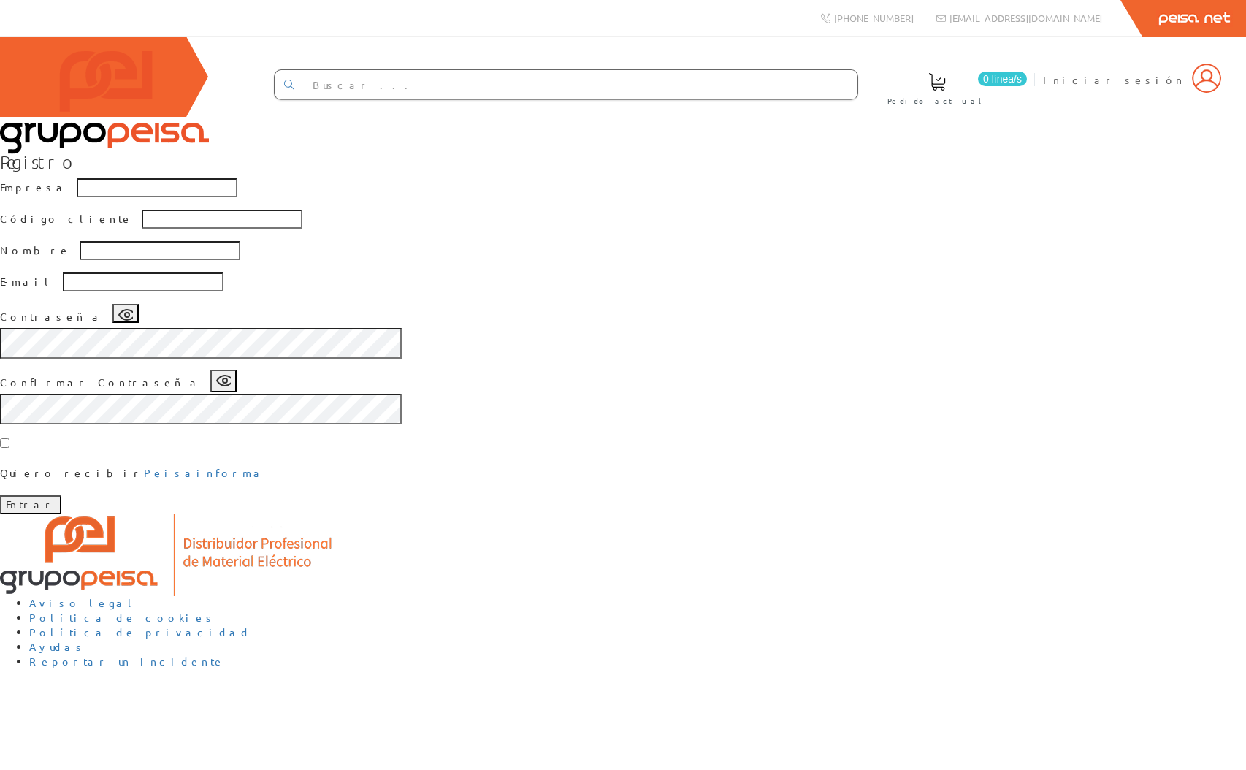
click at [231, 386] on icon "button" at bounding box center [223, 379] width 15 height 15
drag, startPoint x: 1007, startPoint y: 516, endPoint x: 1008, endPoint y: 524, distance: 7.3
click at [1007, 514] on div "Registro Empresa Código cliente Nombre E-mail Contraseña Confirmar Contraseña Q…" at bounding box center [623, 333] width 1246 height 362
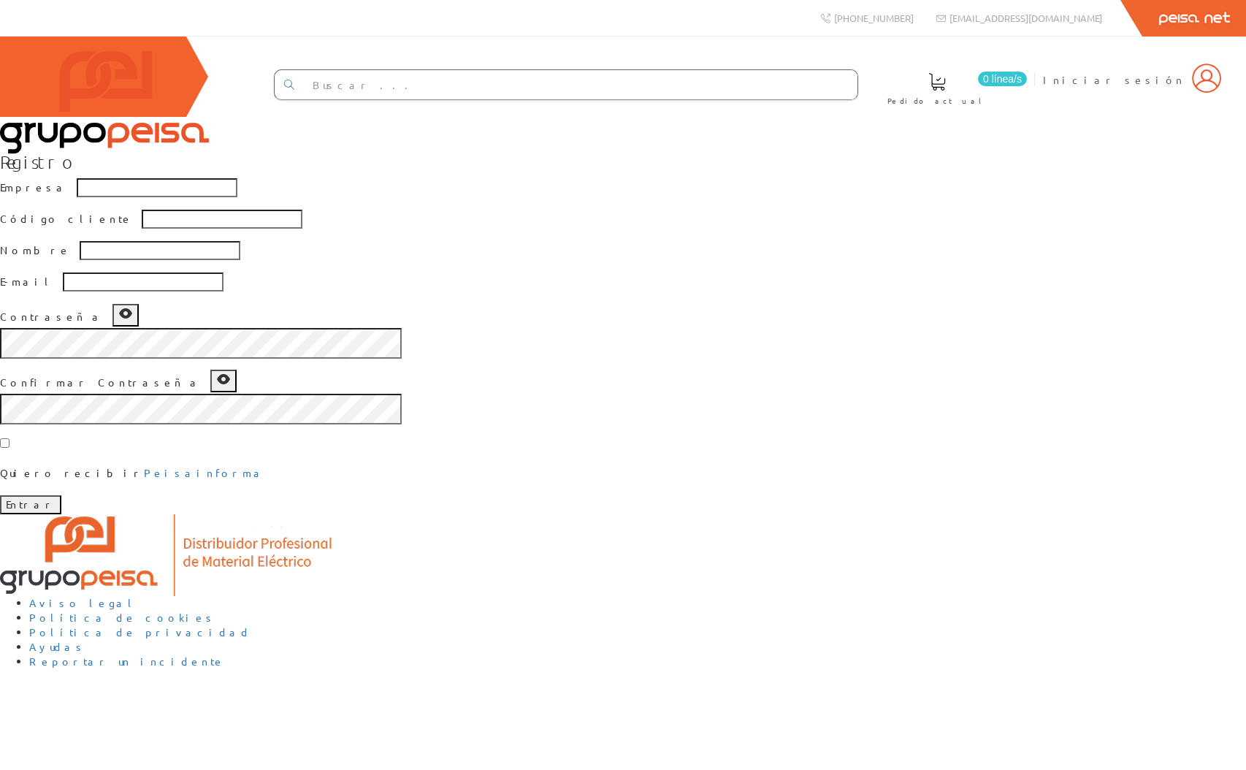
scroll to position [98, 0]
click at [133, 323] on span "button" at bounding box center [125, 316] width 15 height 13
click at [132, 318] on icon "button" at bounding box center [125, 313] width 13 height 10
click at [133, 321] on icon "button" at bounding box center [125, 313] width 15 height 15
drag, startPoint x: 804, startPoint y: 426, endPoint x: 798, endPoint y: 440, distance: 15.7
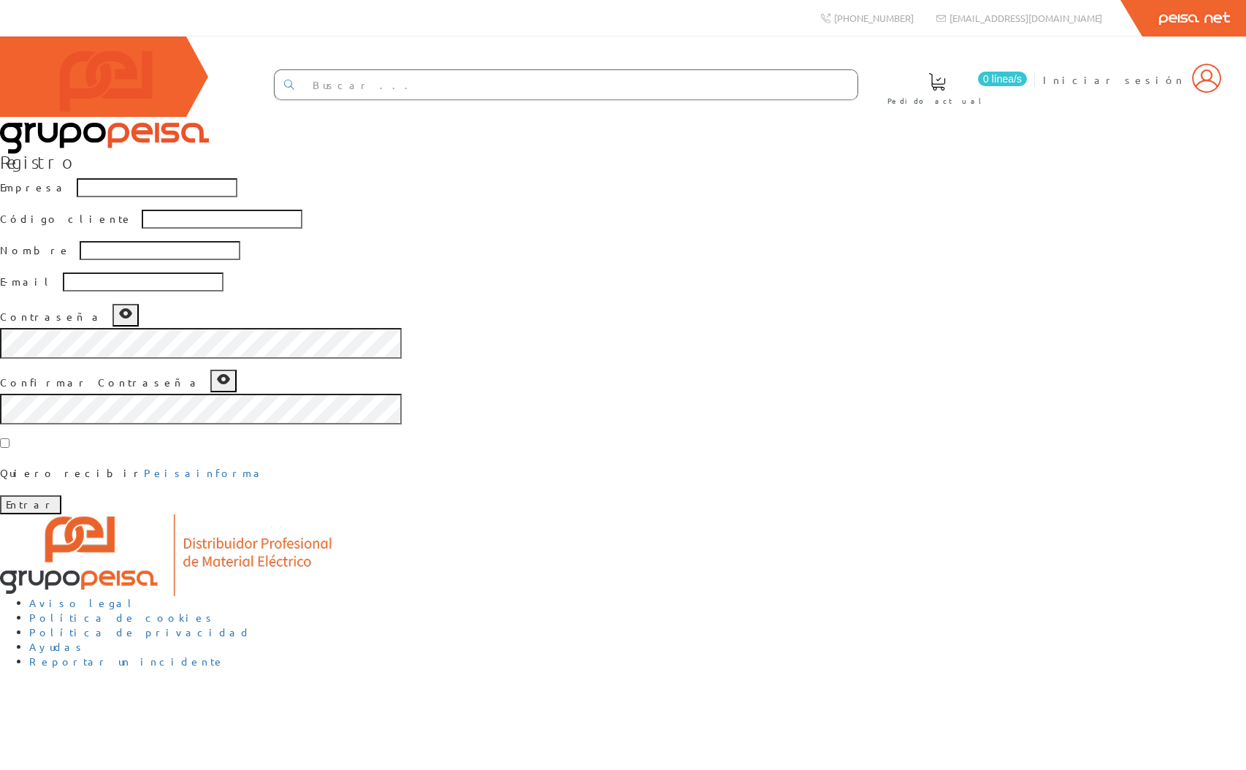
click at [133, 321] on icon "button" at bounding box center [125, 313] width 15 height 15
click at [237, 392] on button "button" at bounding box center [223, 381] width 26 height 23
click at [231, 386] on icon "button" at bounding box center [223, 379] width 15 height 15
drag, startPoint x: 923, startPoint y: 514, endPoint x: 936, endPoint y: 519, distance: 13.2
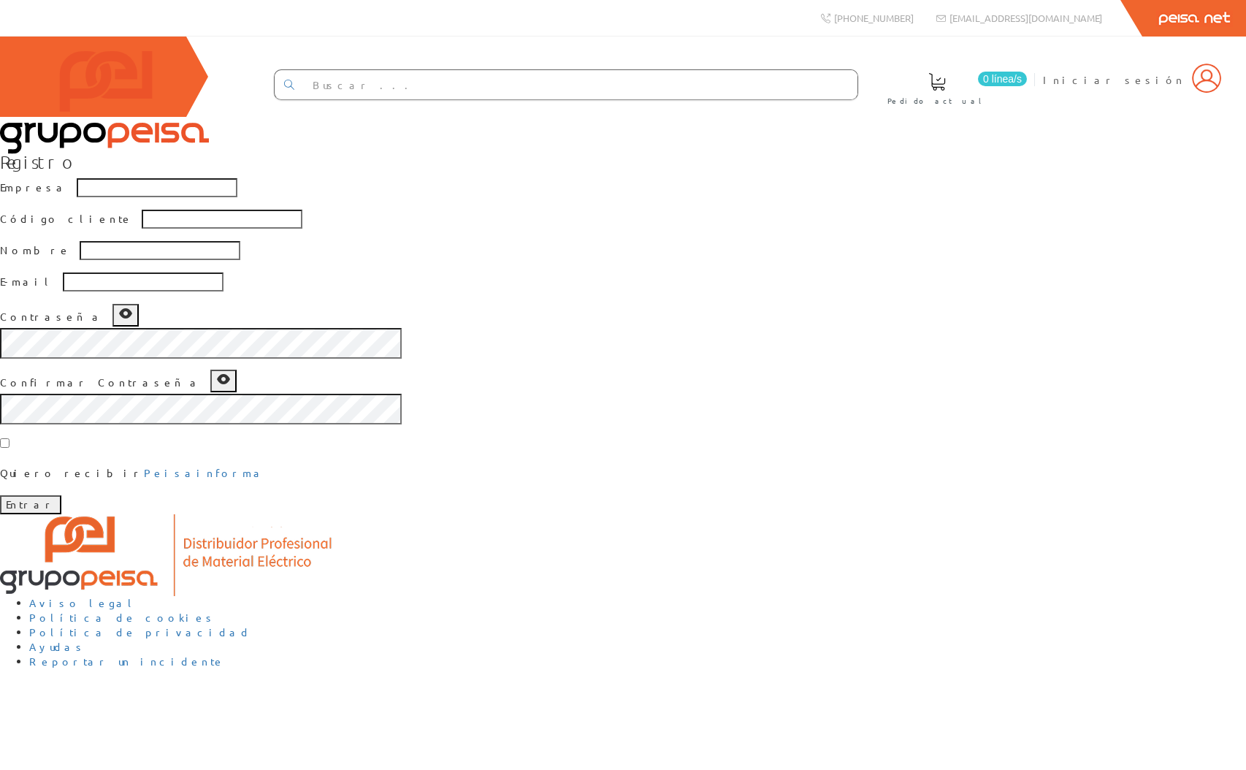
click at [923, 513] on div "Registro Empresa Código cliente Nombre E-mail Contraseña Confirmar Contraseña Q…" at bounding box center [623, 333] width 1246 height 362
click at [1019, 454] on div "Registro Empresa Código cliente Nombre E-mail Contraseña Confirmar Contraseña Q…" at bounding box center [623, 333] width 1246 height 362
click at [133, 321] on icon "button" at bounding box center [125, 313] width 15 height 15
drag, startPoint x: 952, startPoint y: 432, endPoint x: 892, endPoint y: 487, distance: 81.7
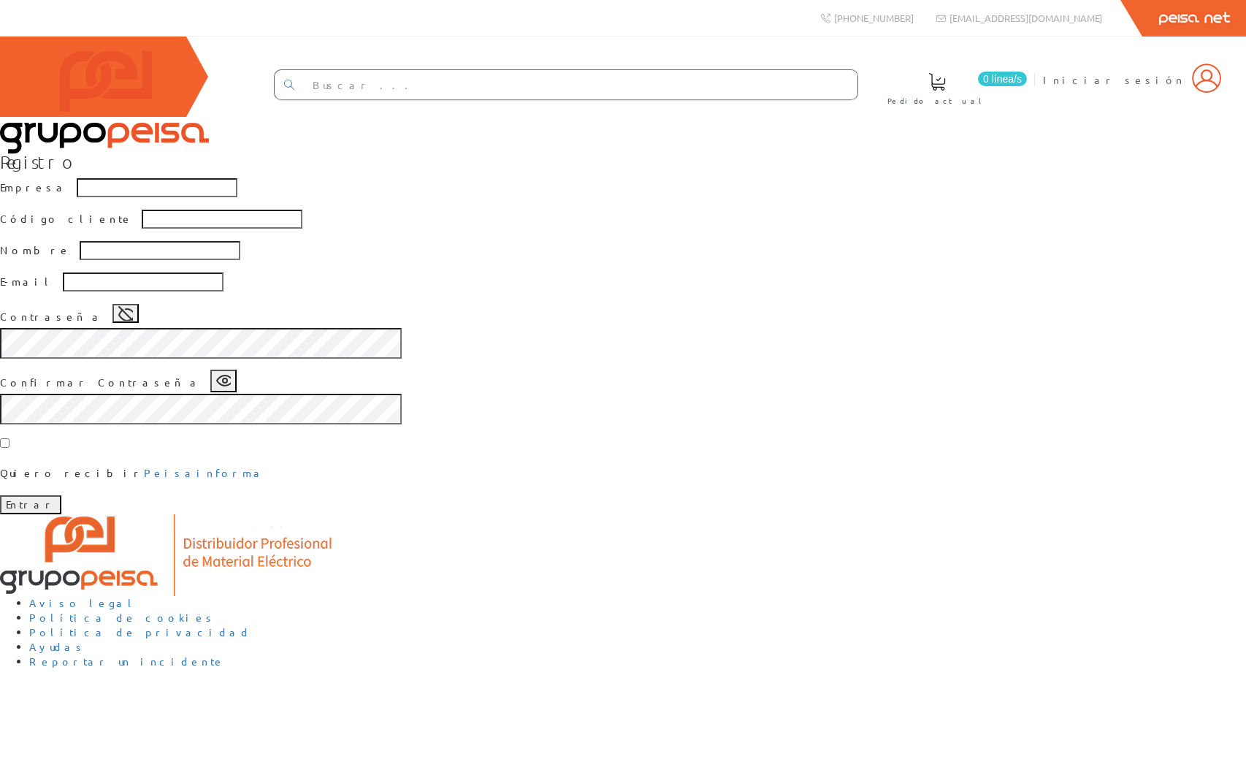
click at [951, 433] on div "Registro Empresa Código cliente Nombre E-mail Contraseña Confirmar Contraseña Q…" at bounding box center [623, 333] width 1246 height 362
click at [744, 514] on form "Empresa Código cliente Nombre E-mail Contraseña Confirmar Contraseña Quiero rec…" at bounding box center [623, 346] width 1246 height 336
click at [231, 386] on icon "button" at bounding box center [223, 379] width 15 height 15
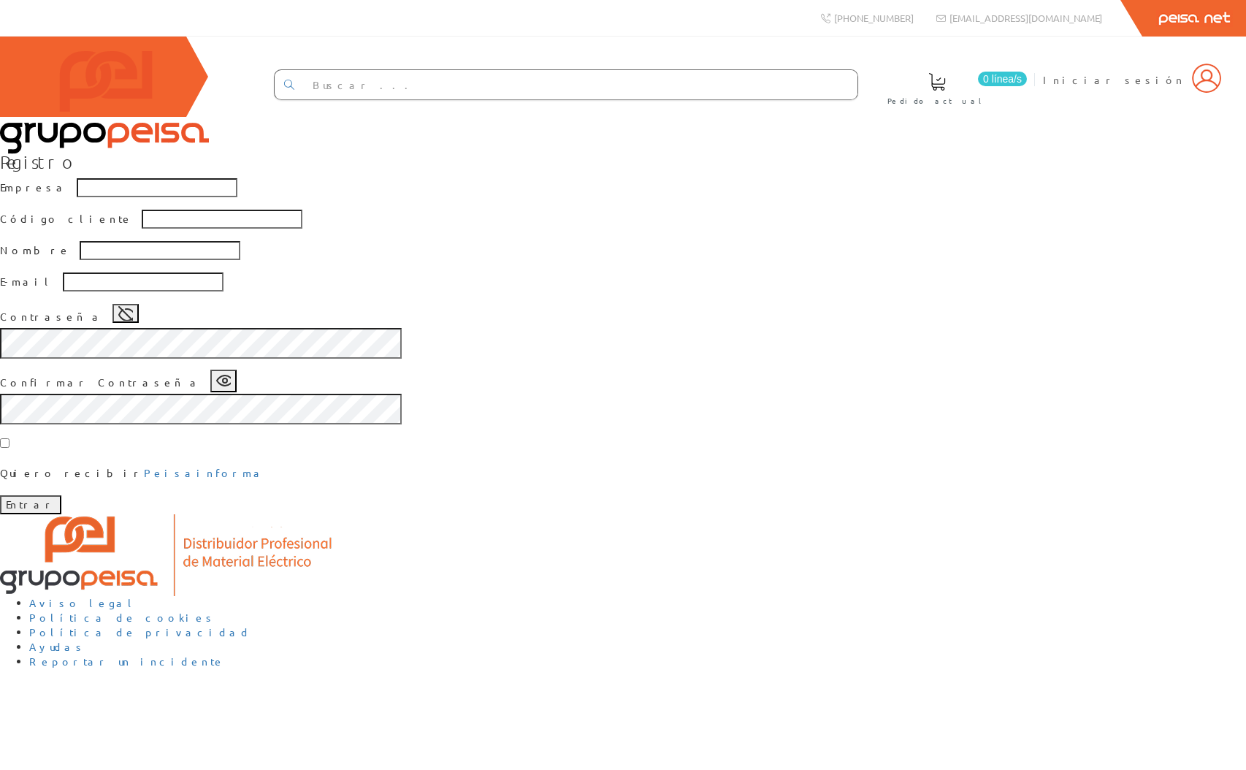
click at [884, 498] on div "Registro Empresa Código cliente Nombre E-mail Contraseña Confirmar Contraseña Q…" at bounding box center [623, 333] width 1246 height 362
click at [231, 386] on icon "button" at bounding box center [223, 379] width 15 height 15
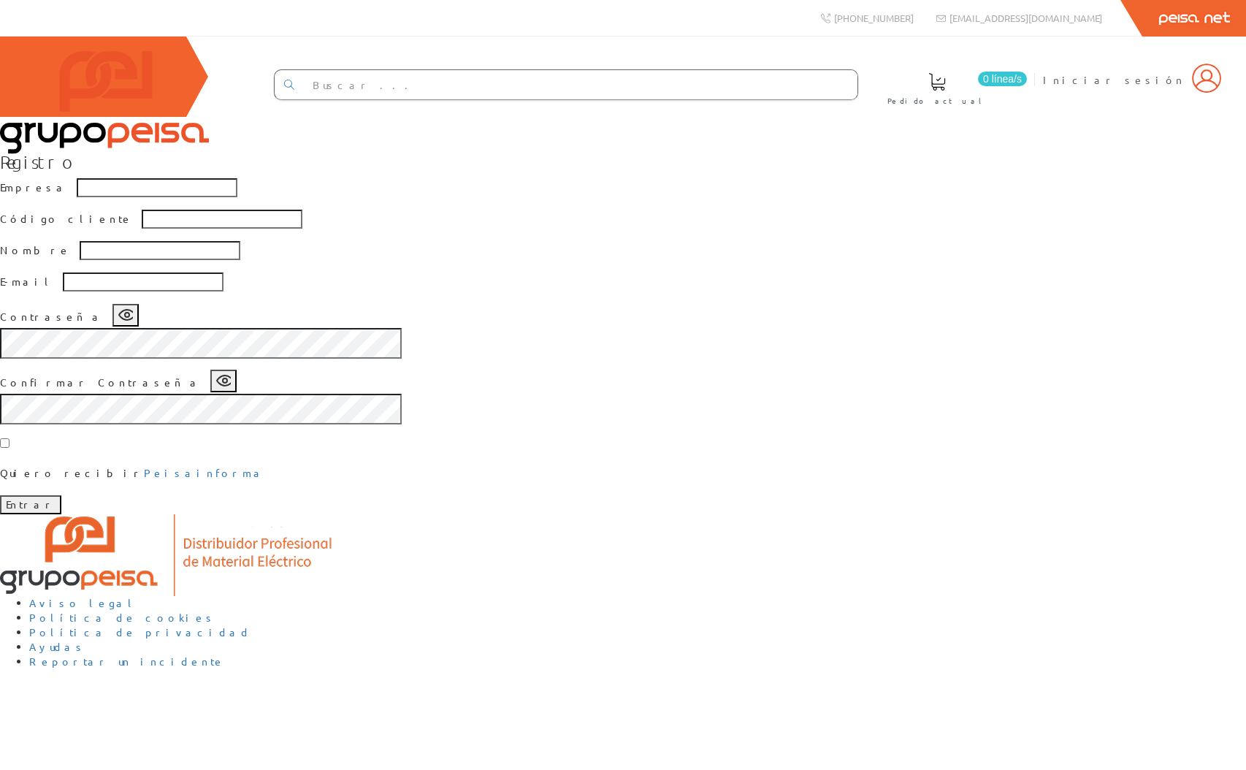
click at [231, 386] on icon "button" at bounding box center [223, 379] width 15 height 15
click at [133, 321] on icon "button" at bounding box center [125, 313] width 15 height 15
drag, startPoint x: 866, startPoint y: 462, endPoint x: 991, endPoint y: 473, distance: 125.4
click at [867, 462] on div "Registro Empresa Código cliente Nombre E-mail Contraseña Confirmar Contraseña Q…" at bounding box center [623, 333] width 1246 height 362
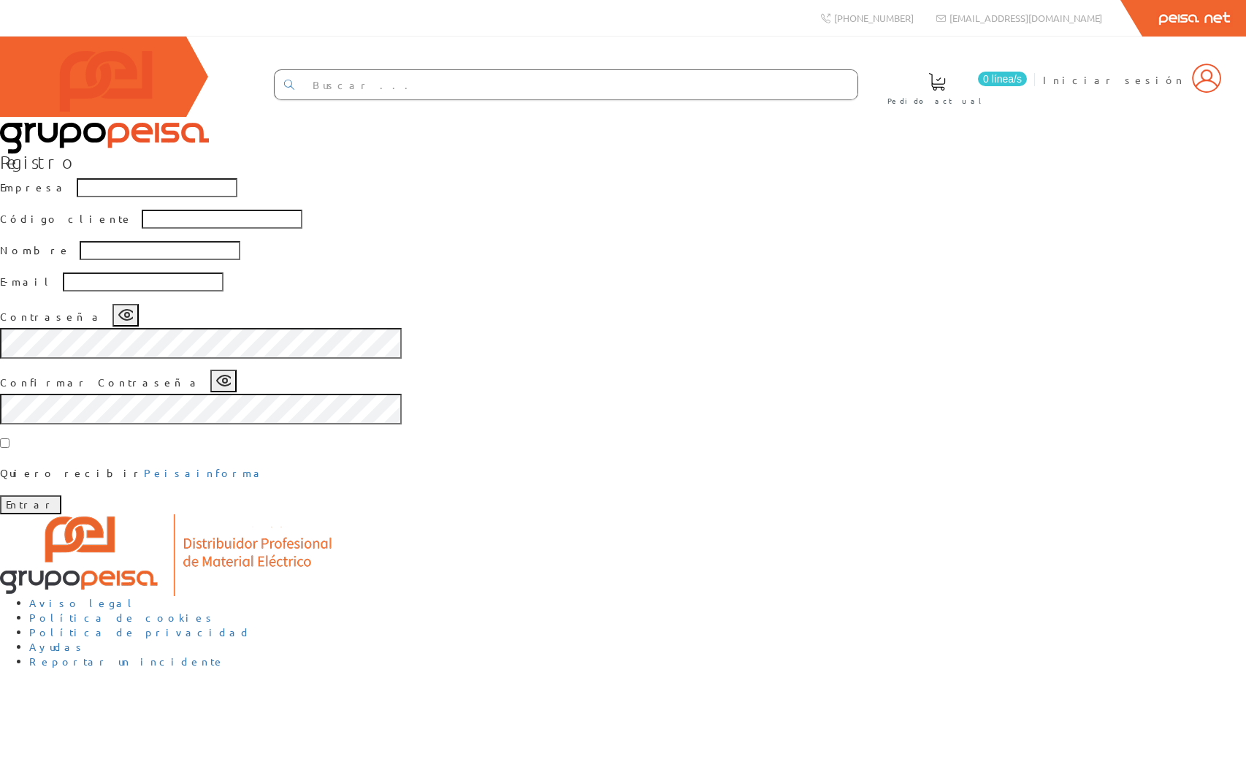
click at [133, 321] on icon "button" at bounding box center [125, 313] width 15 height 15
click at [706, 394] on div "Confirmar Contraseña" at bounding box center [623, 382] width 1246 height 24
click at [231, 386] on icon "button" at bounding box center [223, 379] width 15 height 15
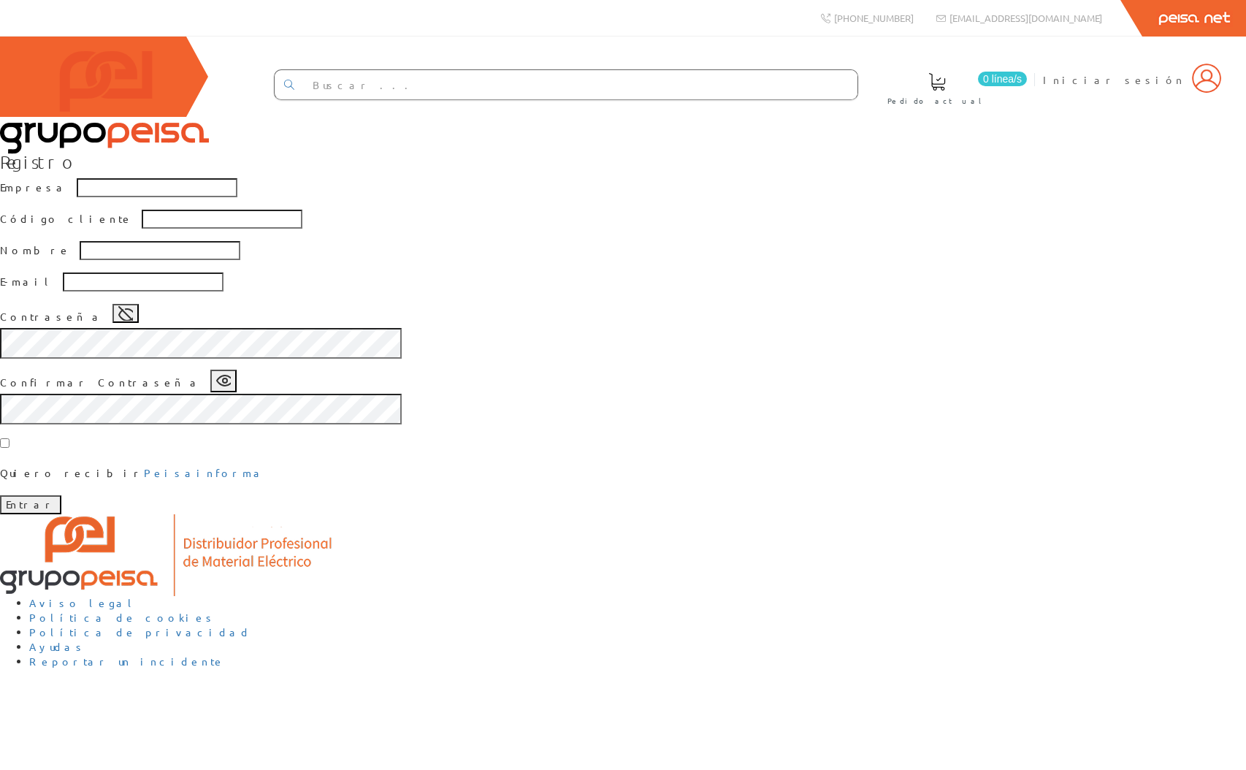
drag, startPoint x: 806, startPoint y: 524, endPoint x: 815, endPoint y: 525, distance: 9.5
click at [231, 386] on icon "button" at bounding box center [223, 379] width 15 height 15
click at [878, 514] on div "Registro Empresa Código cliente Nombre E-mail Contraseña Confirmar Contraseña Q…" at bounding box center [623, 333] width 1246 height 362
drag, startPoint x: 884, startPoint y: 516, endPoint x: 812, endPoint y: 532, distance: 73.2
click at [883, 514] on div "Registro Empresa Código cliente Nombre E-mail Contraseña Confirmar Contraseña Q…" at bounding box center [623, 333] width 1246 height 362
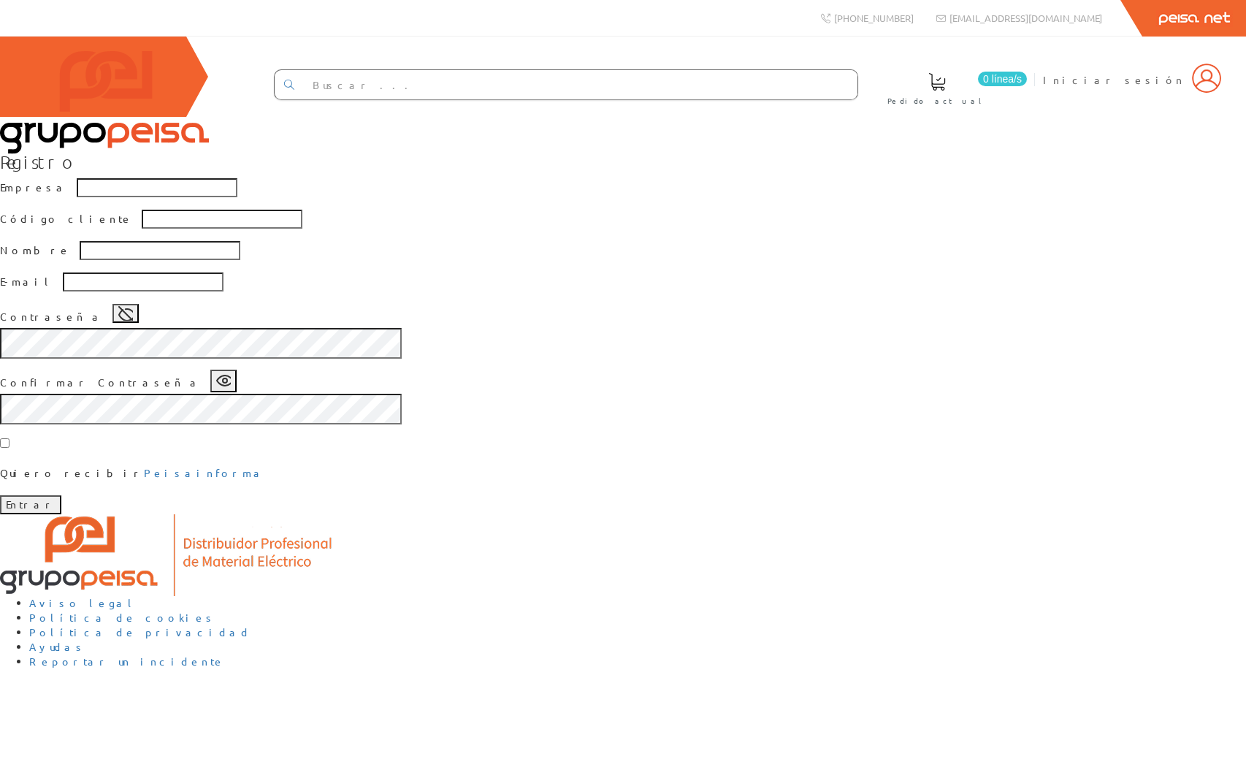
click at [231, 386] on icon "button" at bounding box center [223, 379] width 15 height 15
drag, startPoint x: 922, startPoint y: 532, endPoint x: 1251, endPoint y: 530, distance: 329.4
click at [924, 514] on div "Registro Empresa Código cliente Nombre E-mail Contraseña Confirmar Contraseña Q…" at bounding box center [623, 333] width 1246 height 362
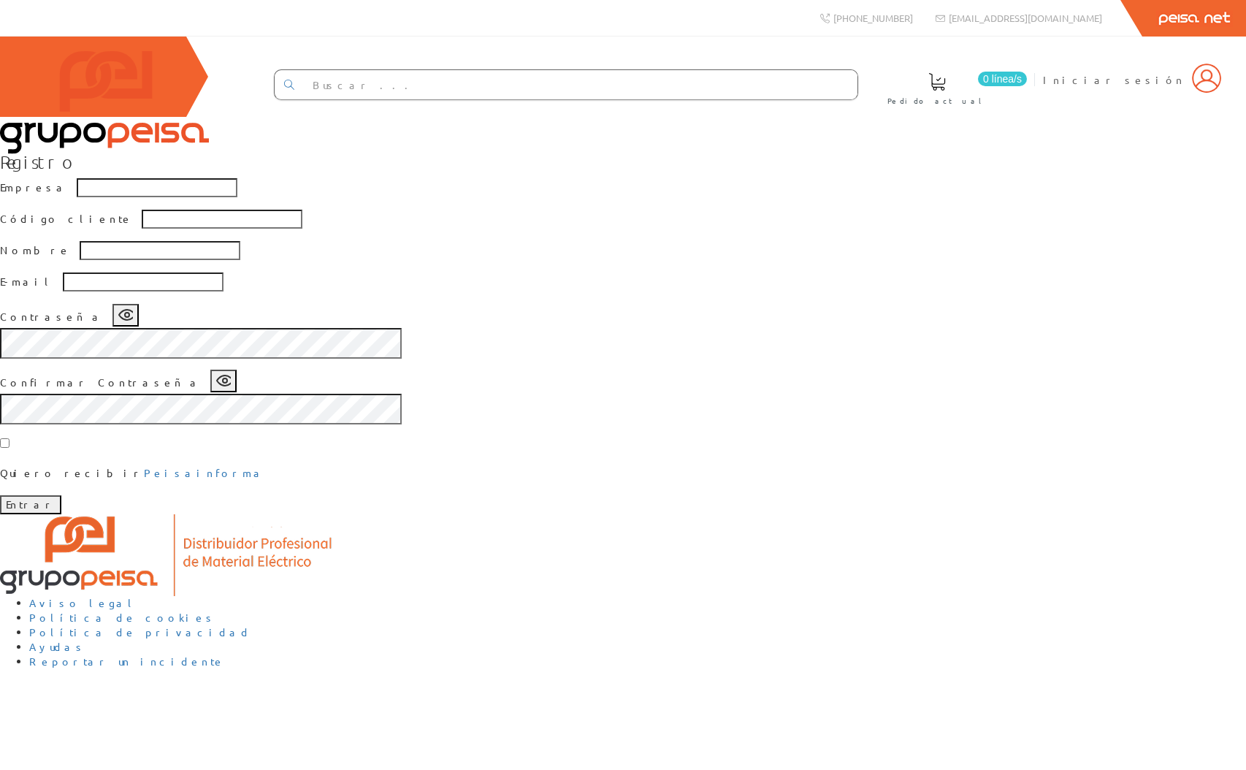
scroll to position [77, 0]
drag, startPoint x: 934, startPoint y: 429, endPoint x: 923, endPoint y: 431, distance: 11.2
click at [933, 429] on div "Registro Empresa Código cliente Nombre E-mail Contraseña Confirmar Contraseña Q…" at bounding box center [623, 333] width 1246 height 362
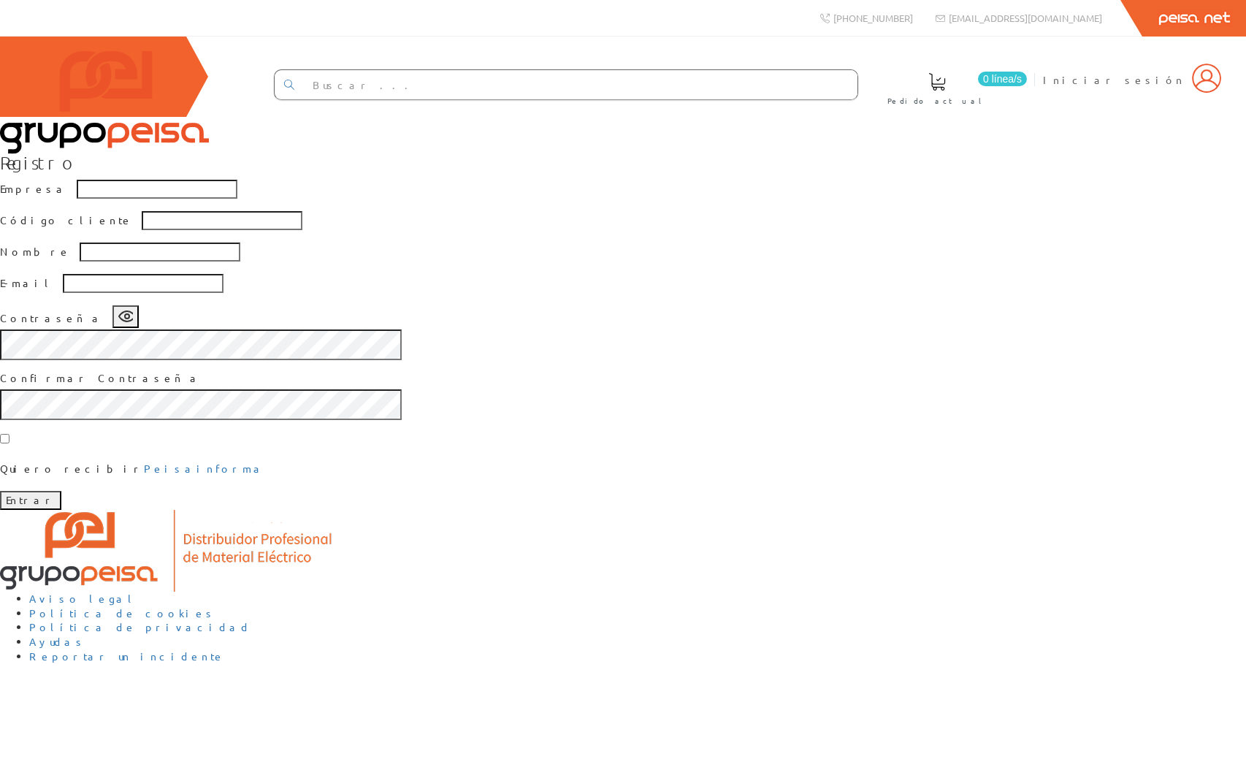
scroll to position [77, 0]
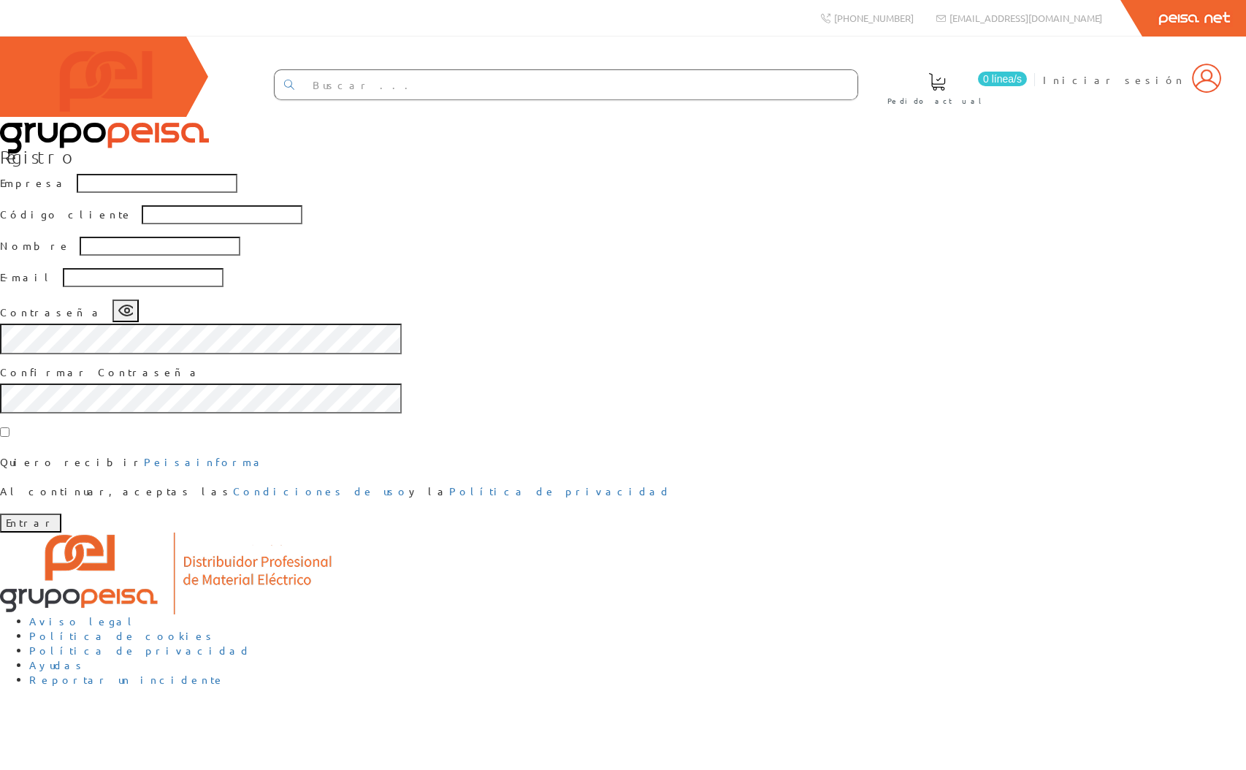
scroll to position [77, 0]
click at [1036, 532] on div "Registro Empresa Código cliente Nombre E-mail Contraseña Confirmar Contraseña Q…" at bounding box center [623, 340] width 1246 height 386
click at [1066, 475] on div "Registro Empresa Código cliente Nombre E-mail Contraseña Confirmar Contraseña Q…" at bounding box center [623, 340] width 1246 height 386
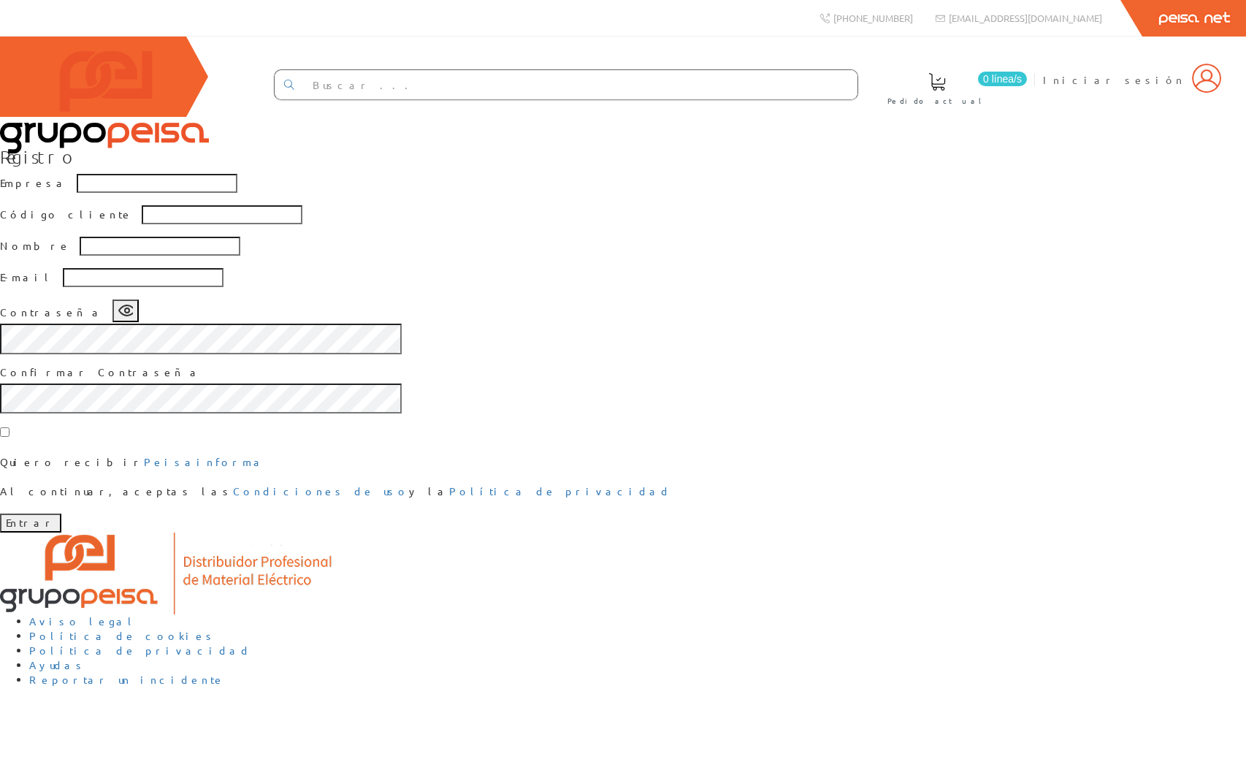
scroll to position [0, 0]
drag, startPoint x: 375, startPoint y: 391, endPoint x: 524, endPoint y: 417, distance: 151.2
click at [379, 392] on div "Registro Empresa Código cliente Nombre E-mail Contraseña Confirmar Contraseña Q…" at bounding box center [623, 340] width 1246 height 386
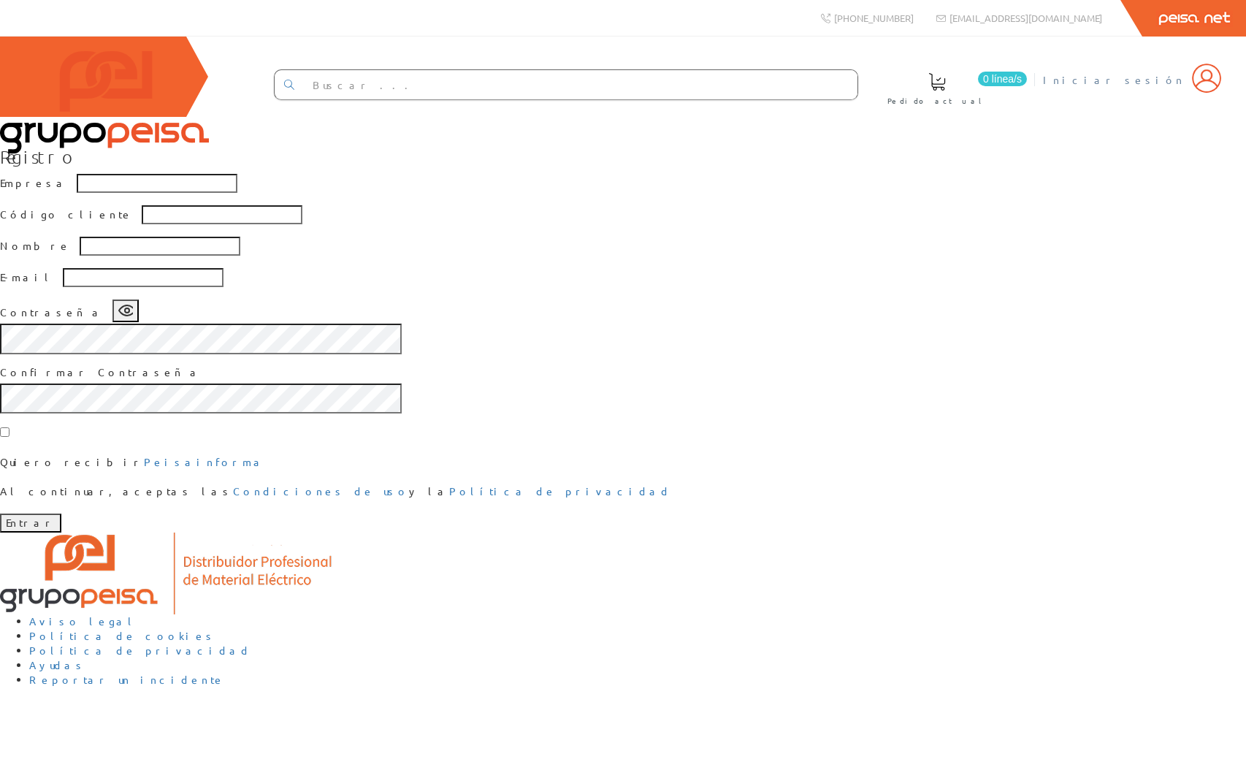
click at [1210, 86] on img at bounding box center [1206, 78] width 29 height 29
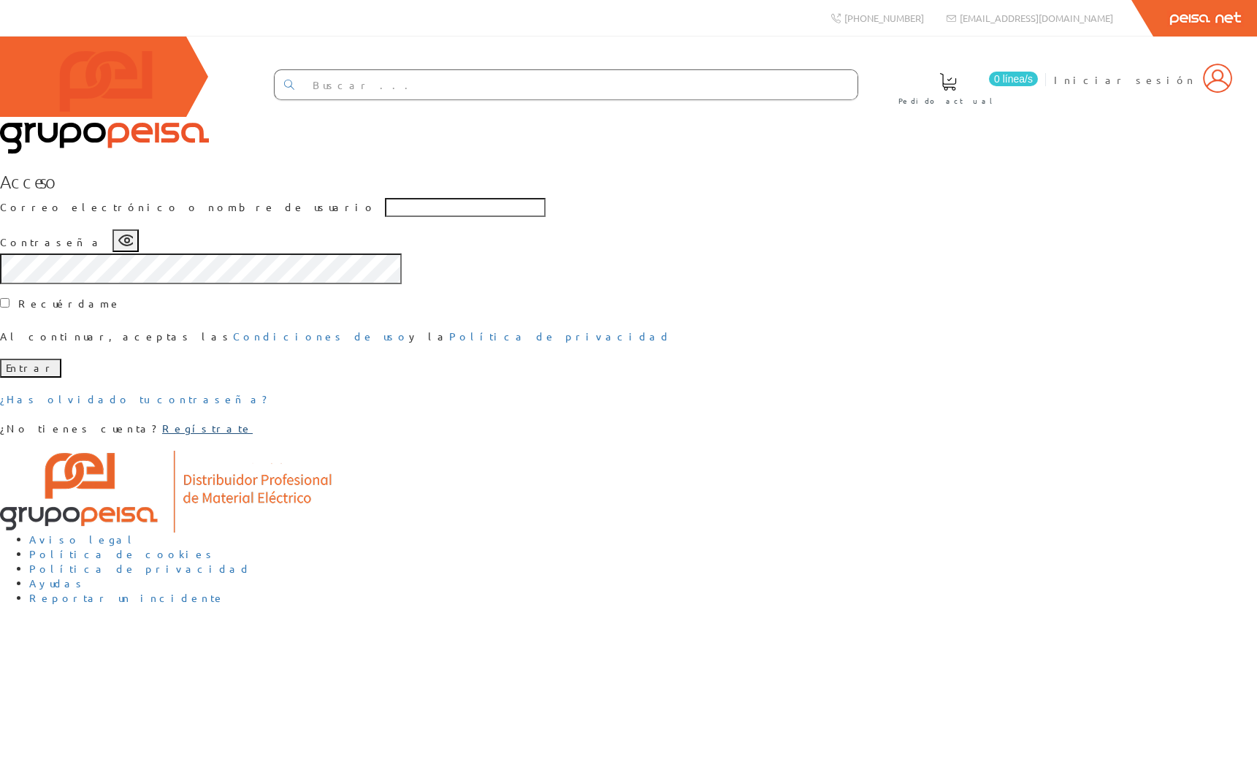
click at [253, 435] on link "Regístrate" at bounding box center [207, 427] width 91 height 13
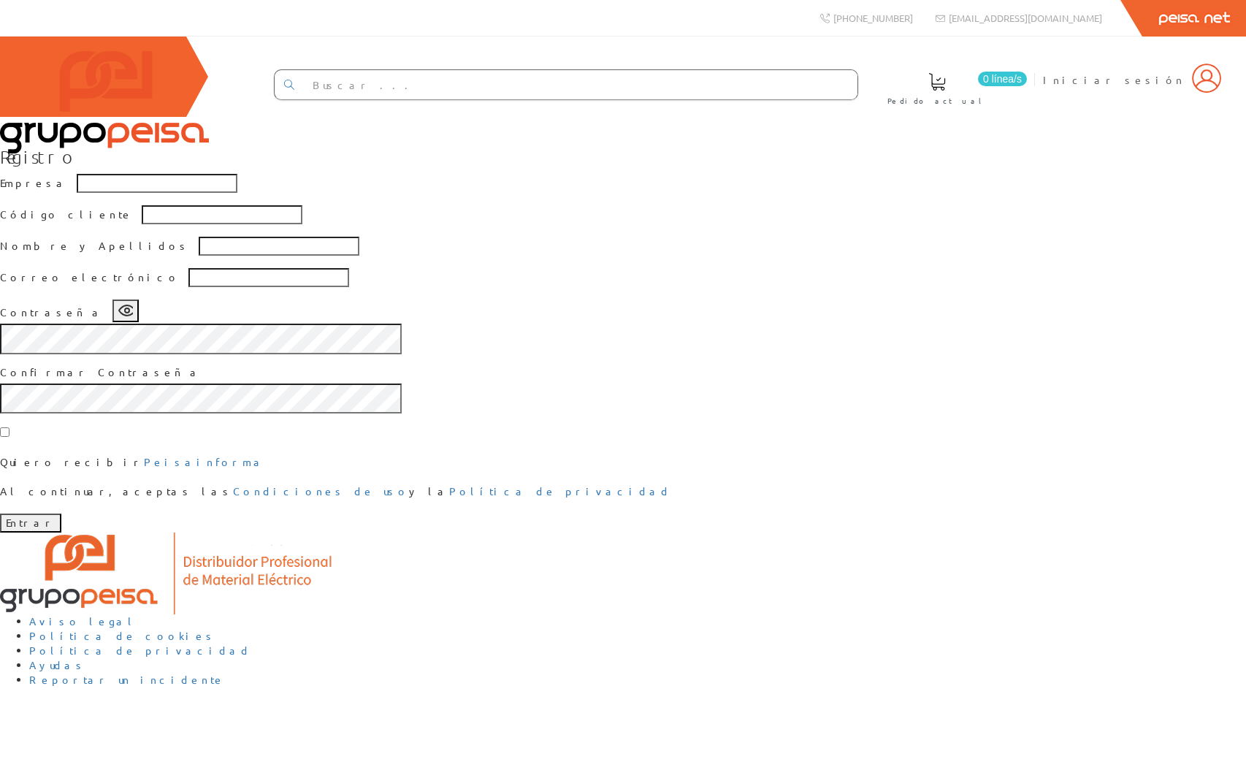
scroll to position [108, 0]
